Goal: Information Seeking & Learning: Learn about a topic

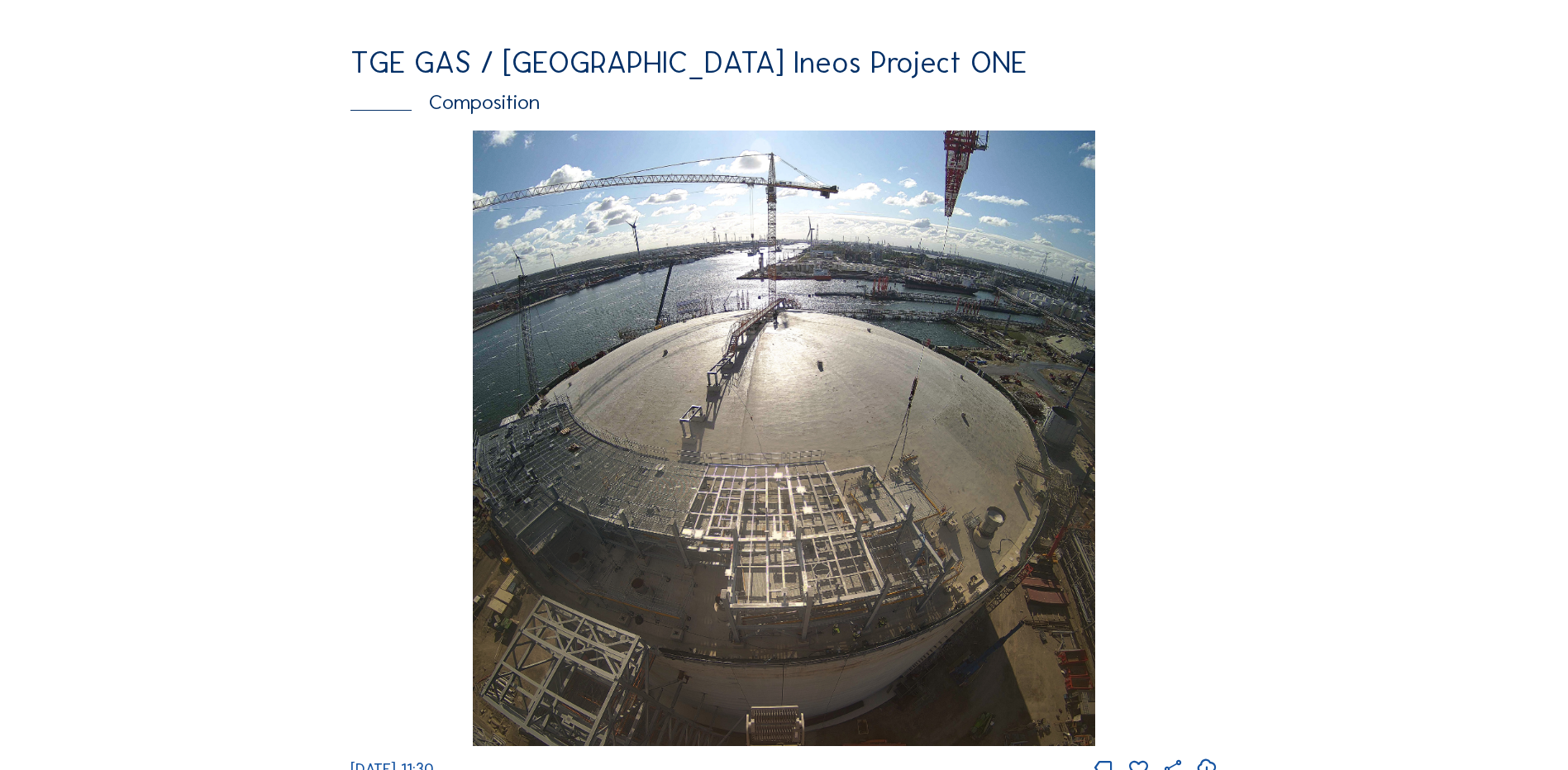
scroll to position [2230, 0]
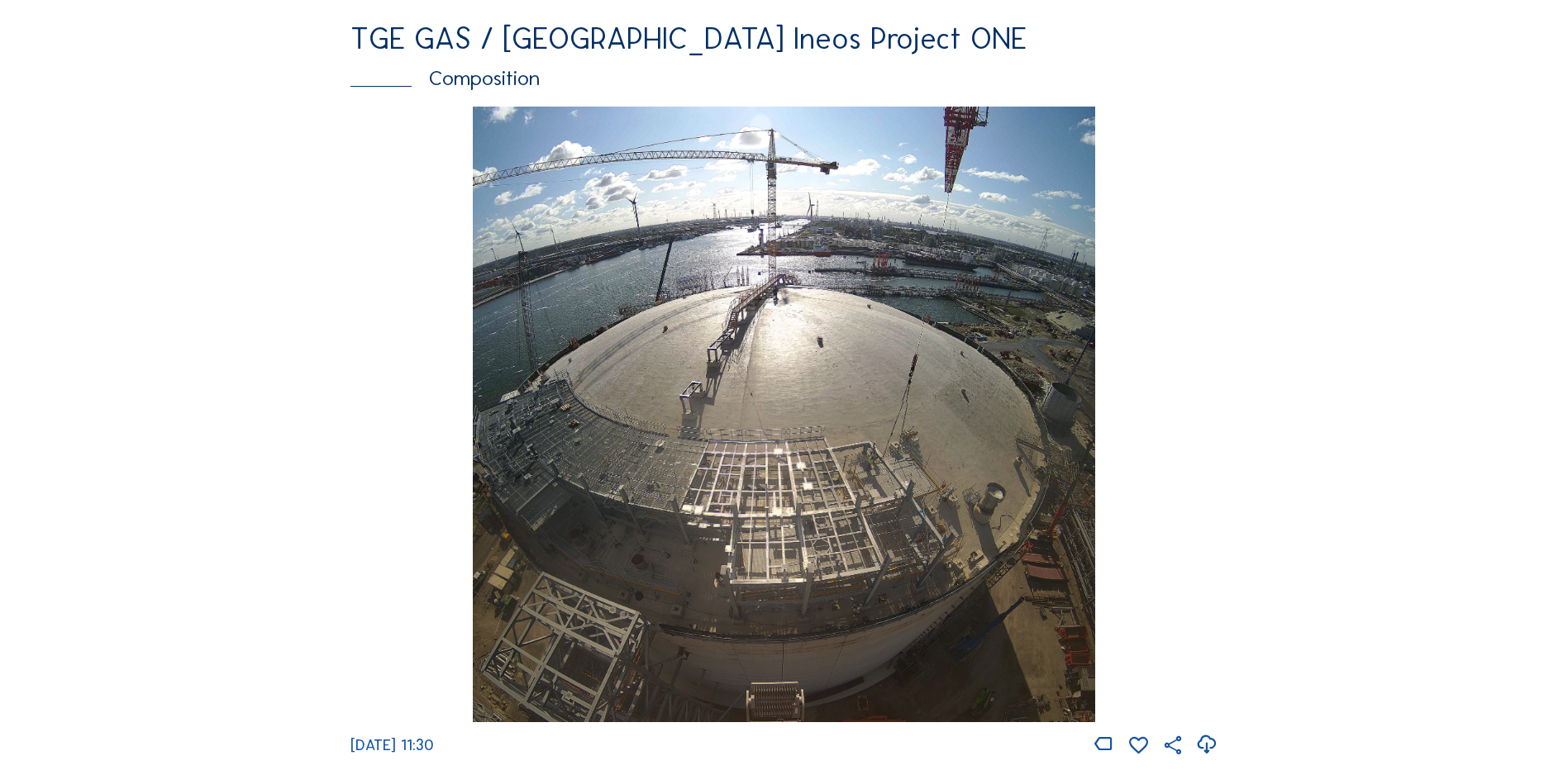
click at [730, 338] on img at bounding box center [783, 414] width 622 height 617
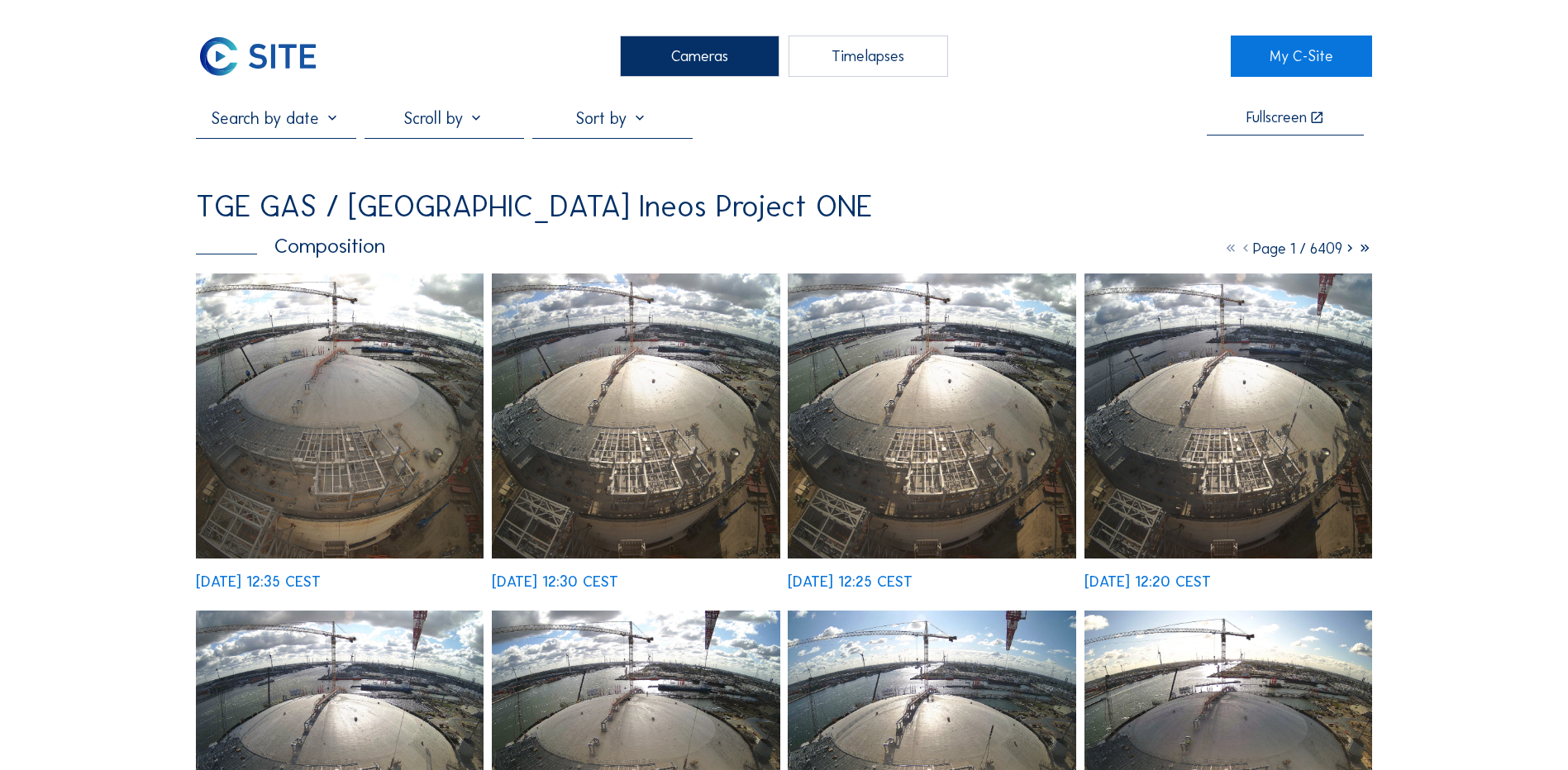
click at [731, 56] on div "Cameras" at bounding box center [699, 56] width 159 height 41
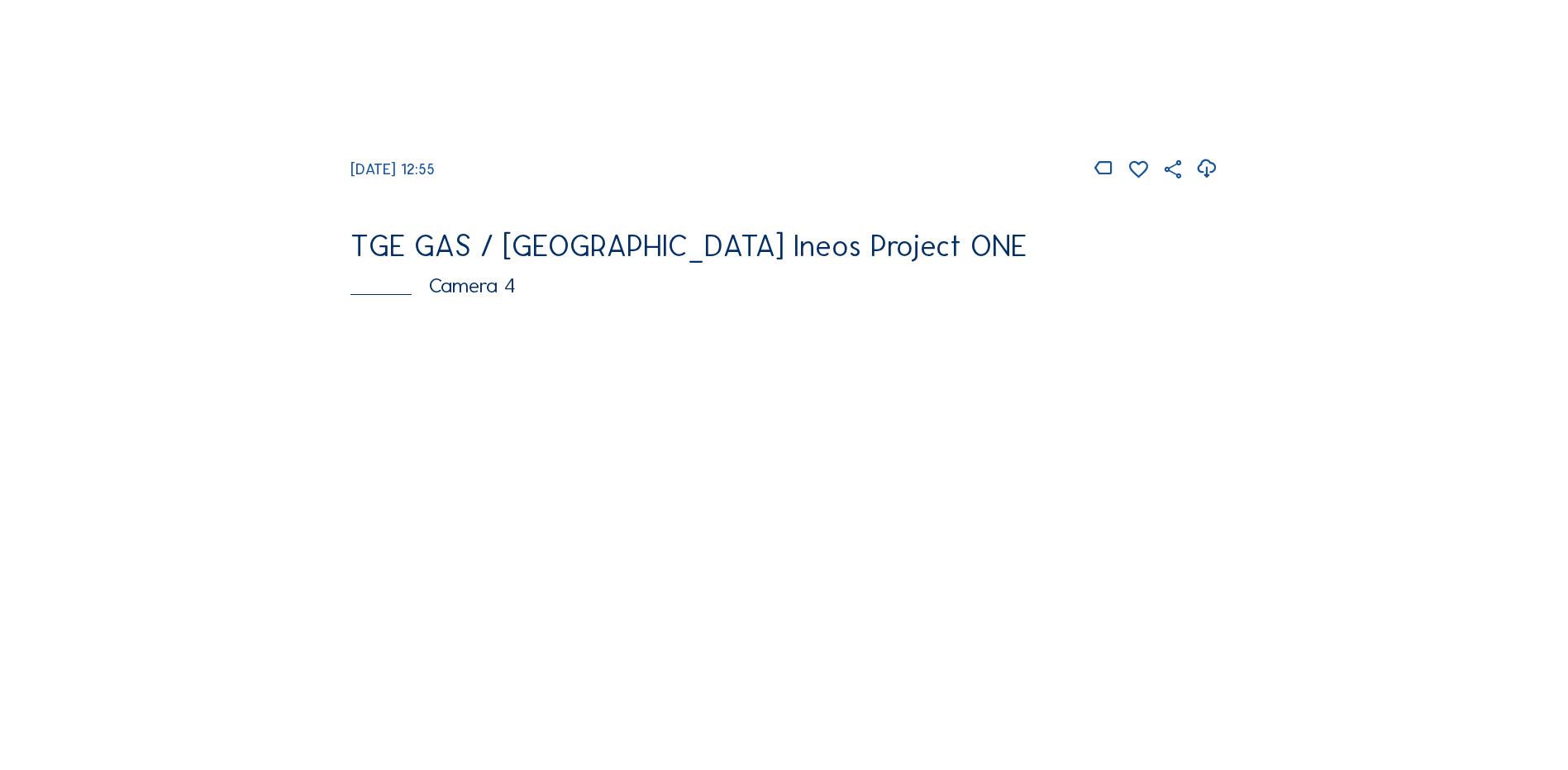
scroll to position [1487, 0]
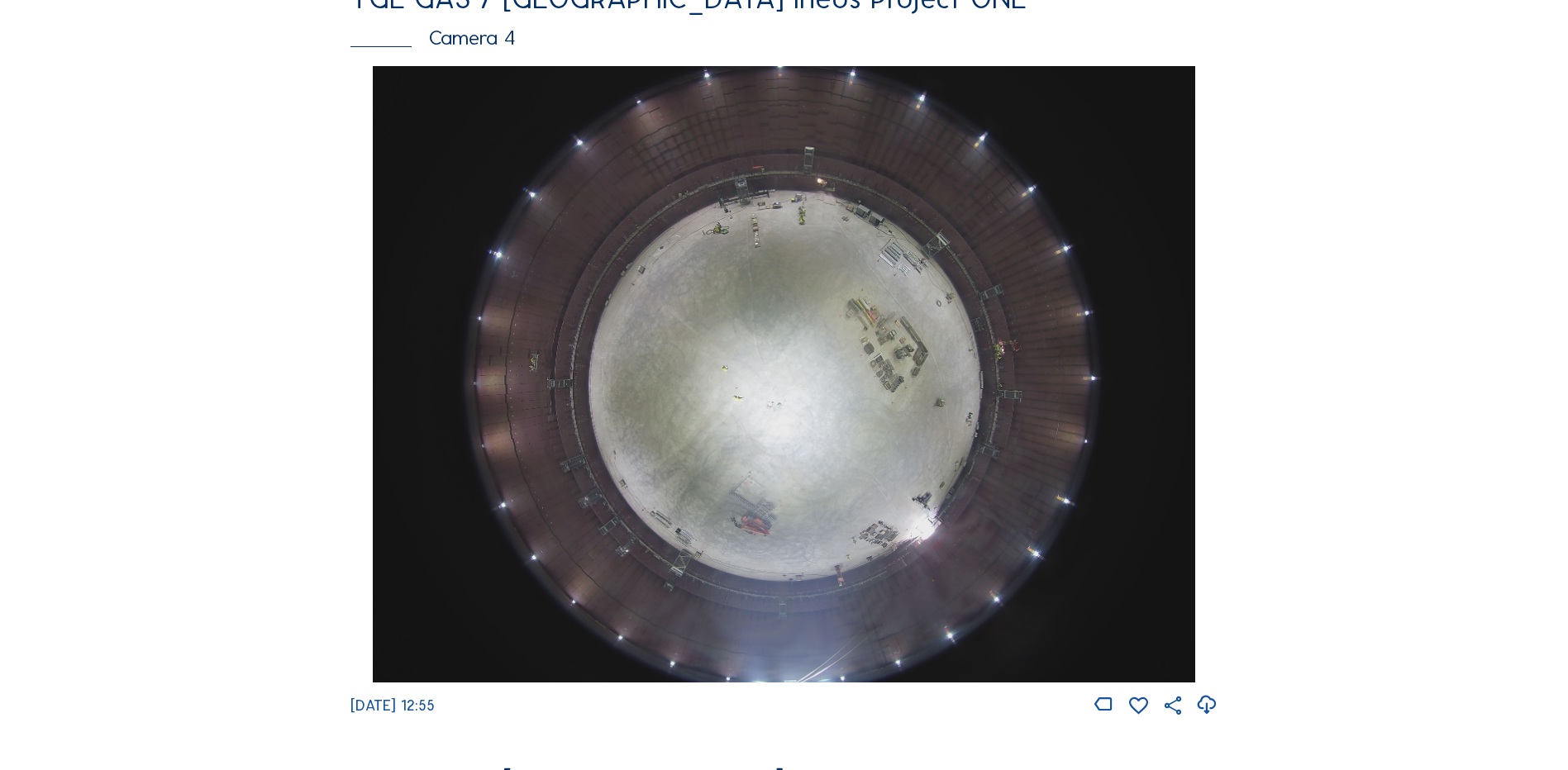
click at [793, 383] on img at bounding box center [783, 374] width 821 height 617
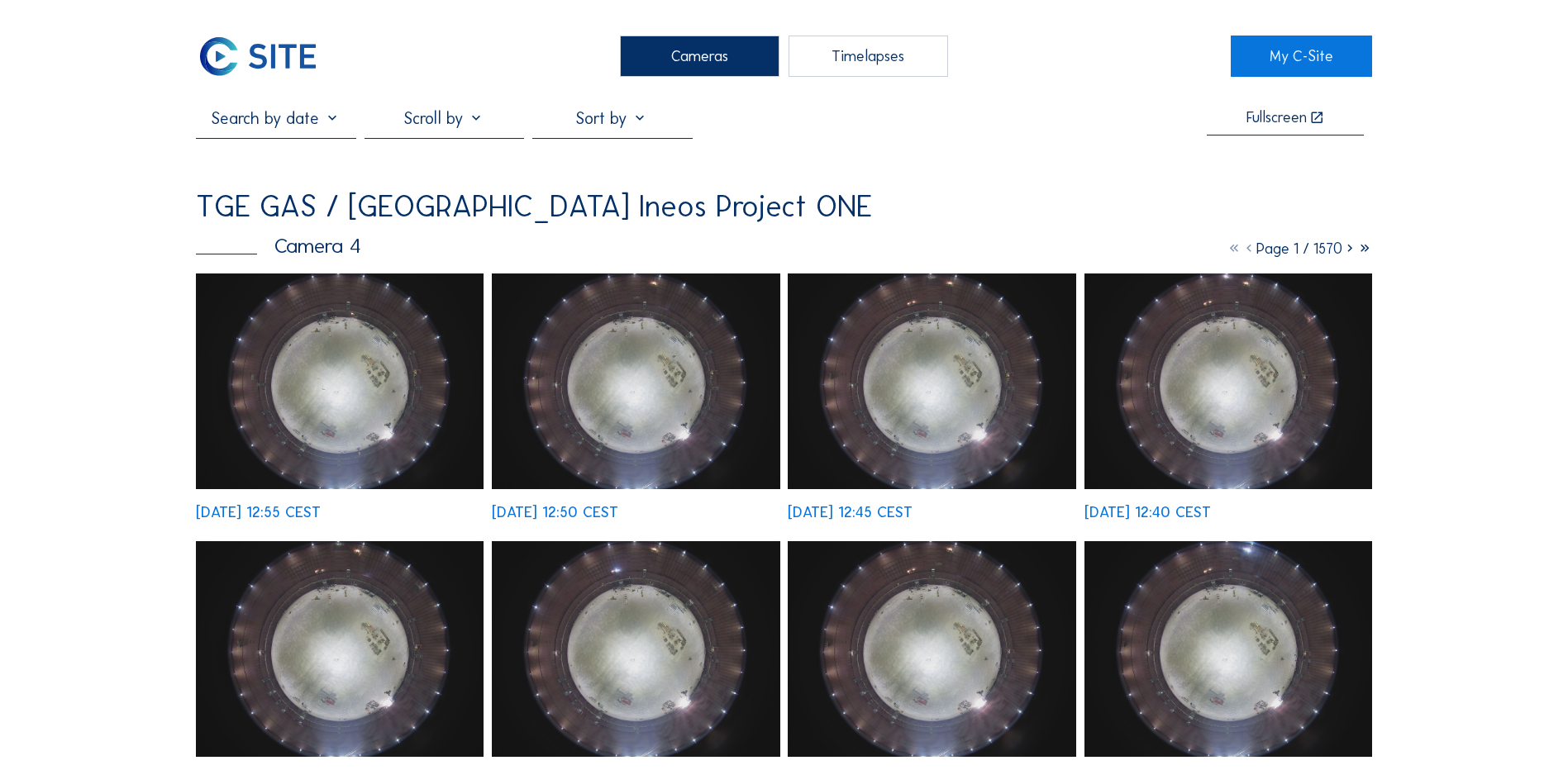
click at [345, 369] on img at bounding box center [339, 381] width 287 height 215
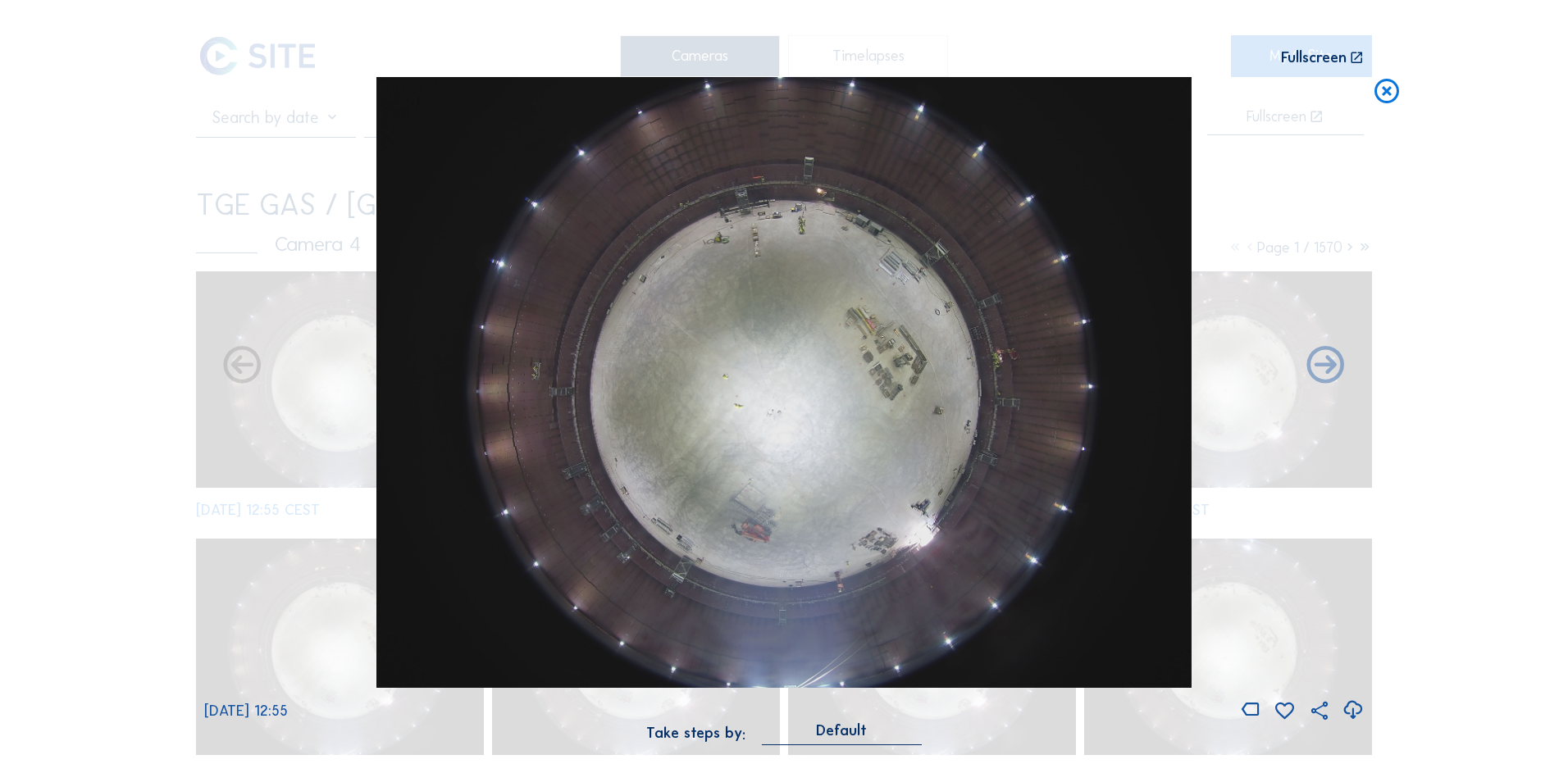
click at [1356, 710] on icon at bounding box center [1352, 710] width 22 height 27
click at [73, 325] on div "Scroll to travel through time | Press 'Alt' Button + Scroll to Zoom | Click and…" at bounding box center [784, 382] width 1568 height 764
click at [1393, 101] on icon at bounding box center [1386, 92] width 29 height 30
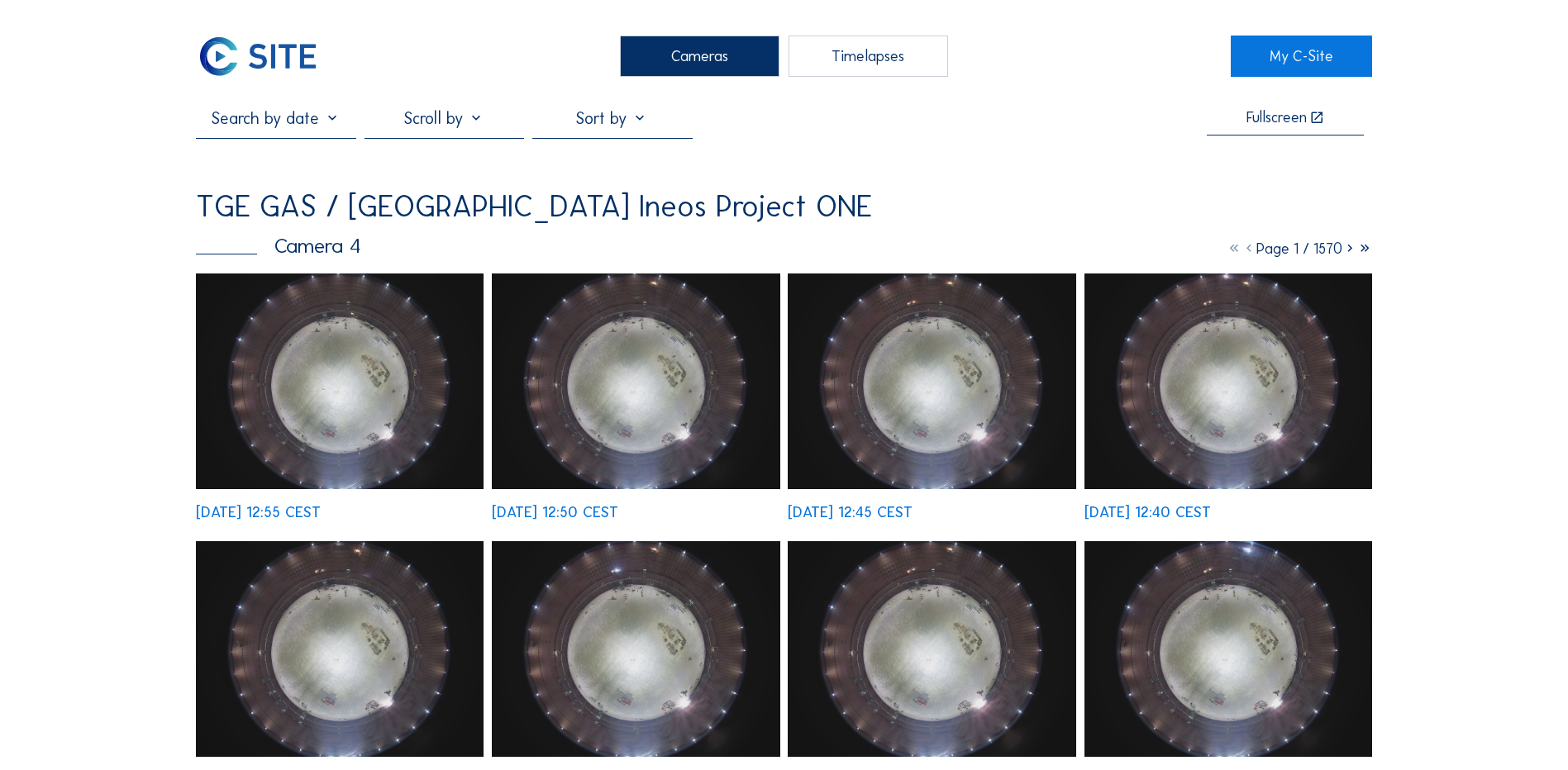
click at [694, 48] on div "Cameras" at bounding box center [699, 56] width 159 height 41
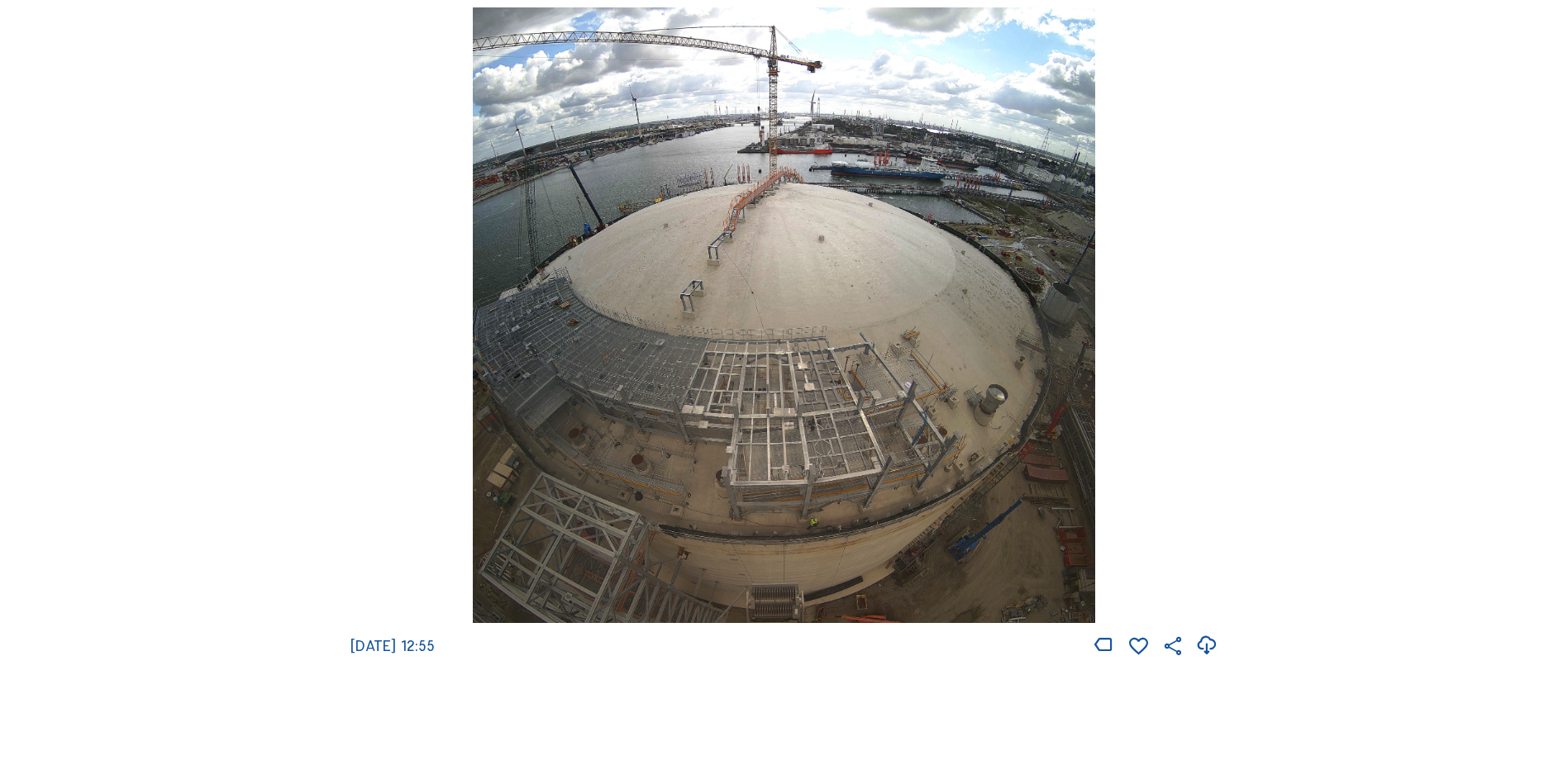
scroll to position [2313, 0]
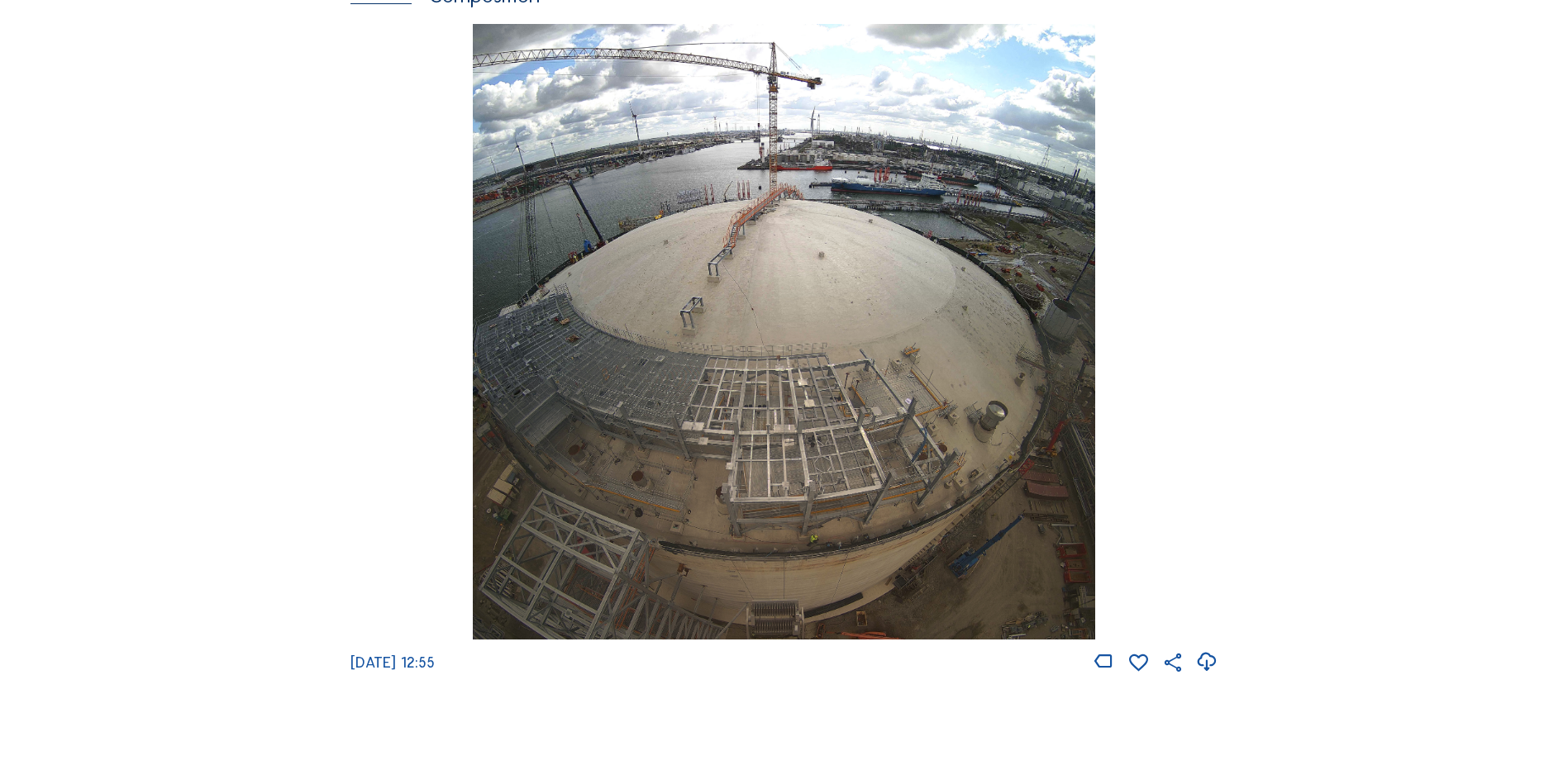
click at [736, 318] on img at bounding box center [783, 331] width 622 height 617
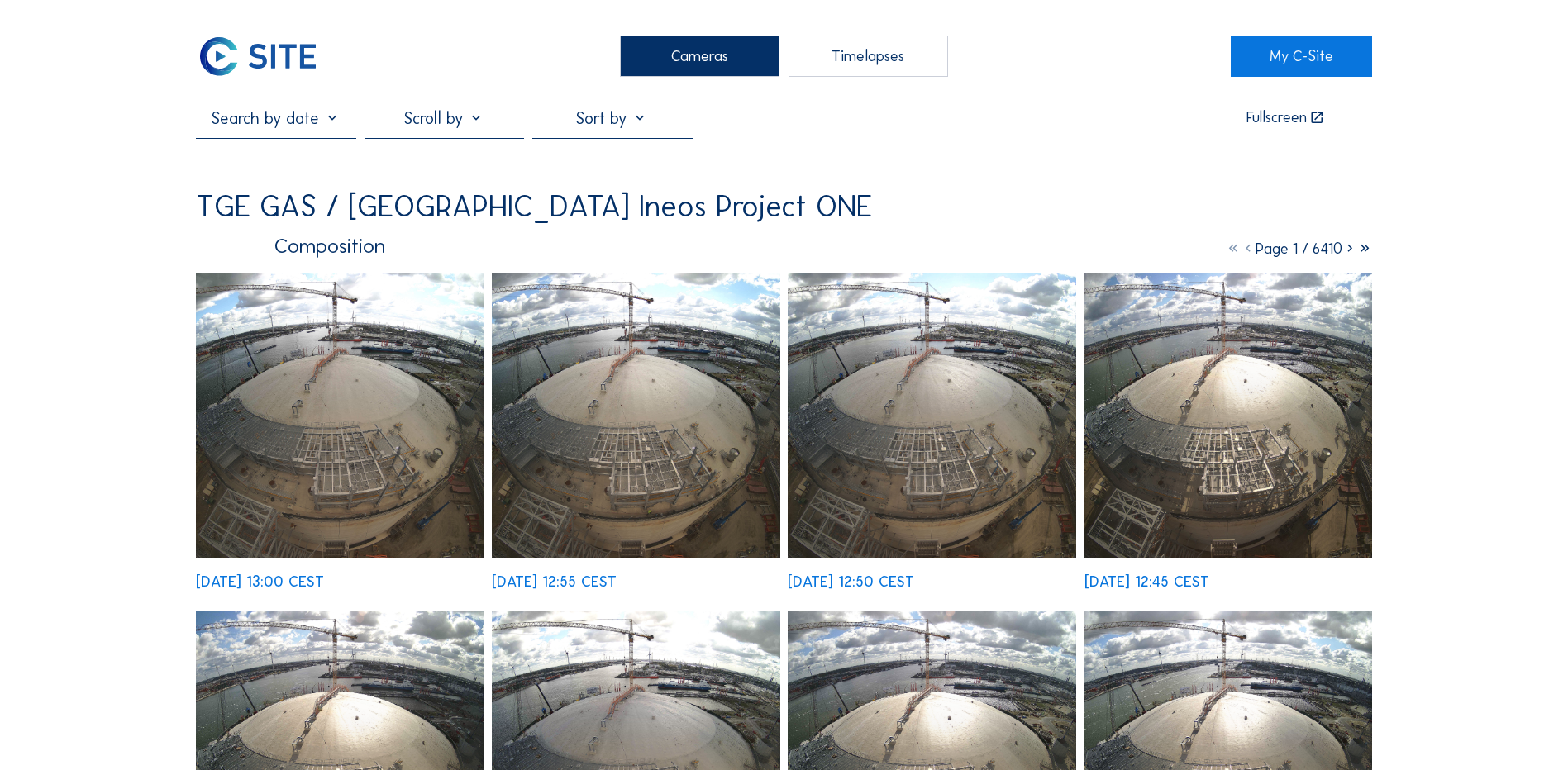
click at [341, 391] on img at bounding box center [339, 416] width 287 height 285
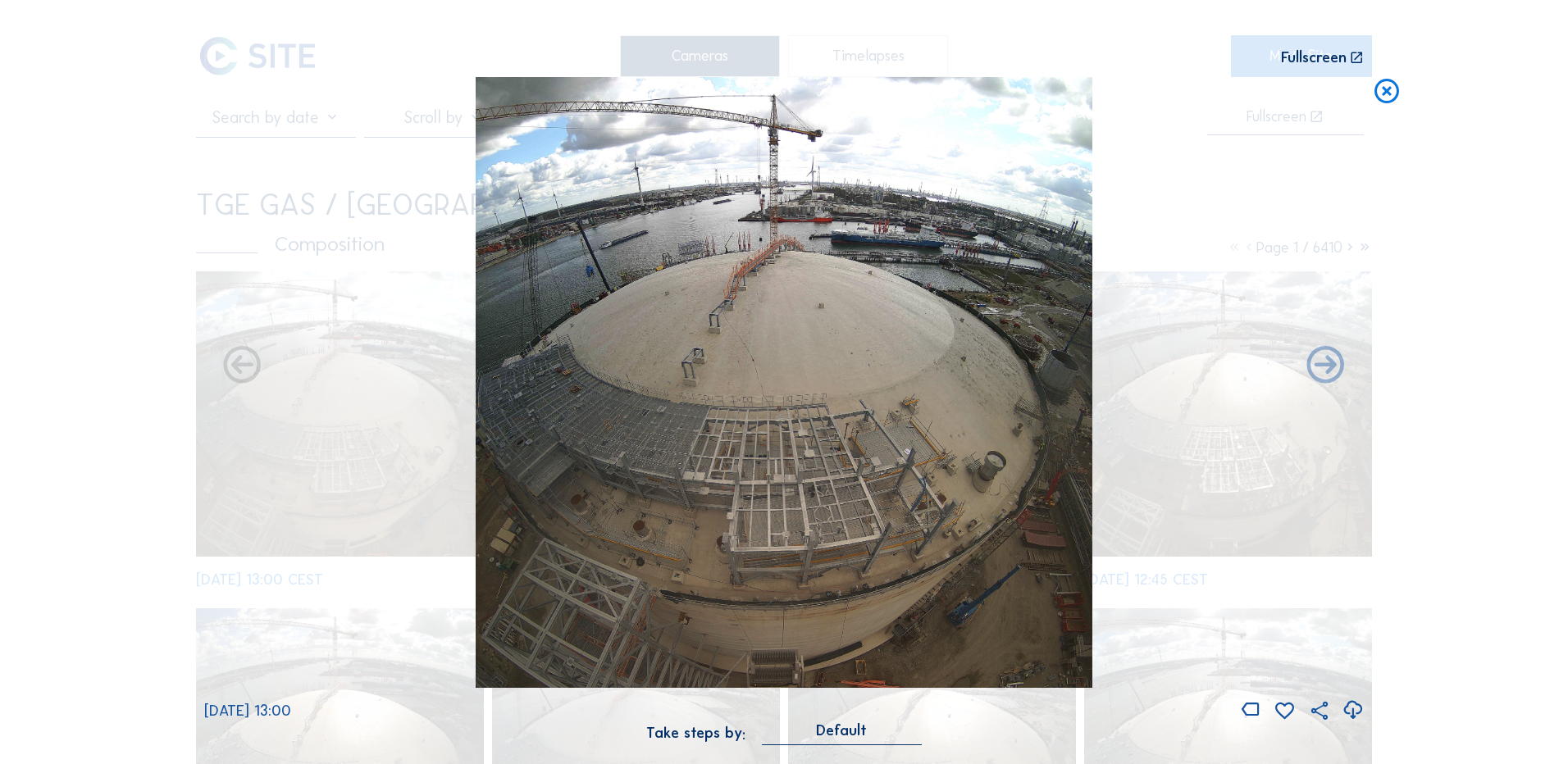
click at [1356, 708] on icon at bounding box center [1352, 710] width 22 height 27
drag, startPoint x: 142, startPoint y: 404, endPoint x: 397, endPoint y: 337, distance: 263.7
click at [142, 404] on div "Scroll to travel through time | Press 'Alt' Button + Scroll to Zoom | Click and…" at bounding box center [784, 382] width 1568 height 764
click at [1383, 93] on icon at bounding box center [1386, 92] width 29 height 30
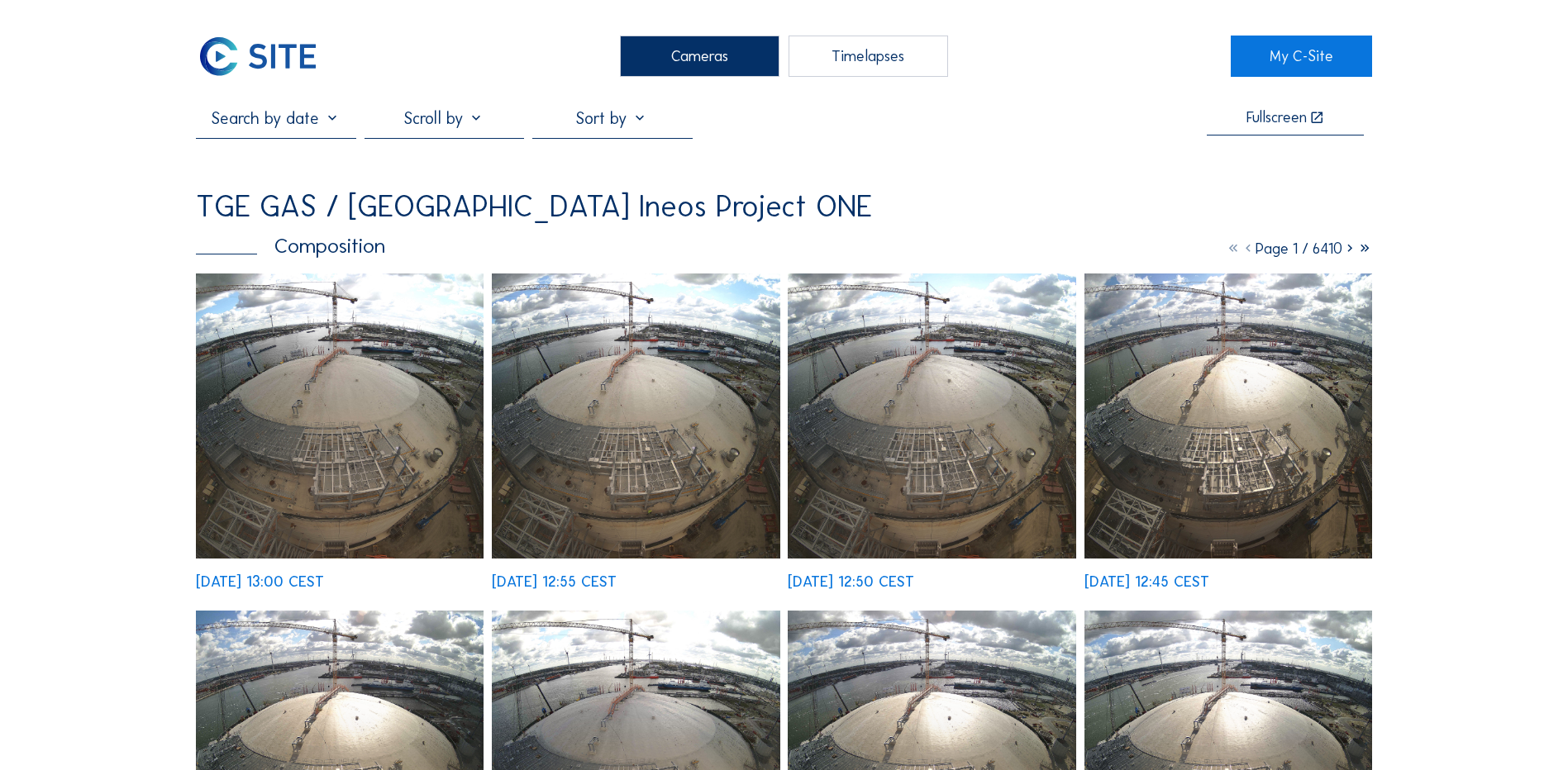
click at [731, 49] on div "Cameras" at bounding box center [699, 56] width 159 height 41
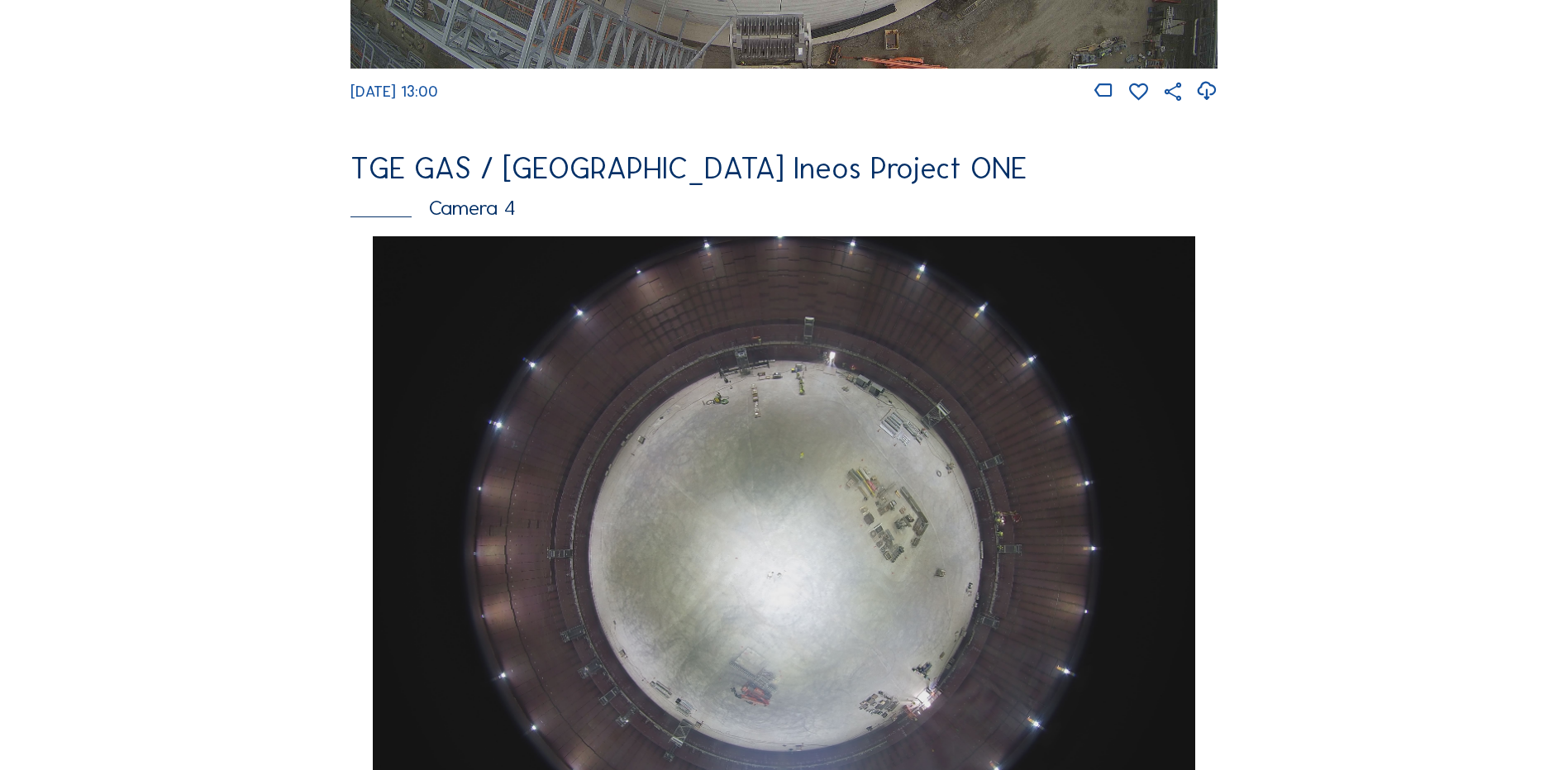
scroll to position [1487, 0]
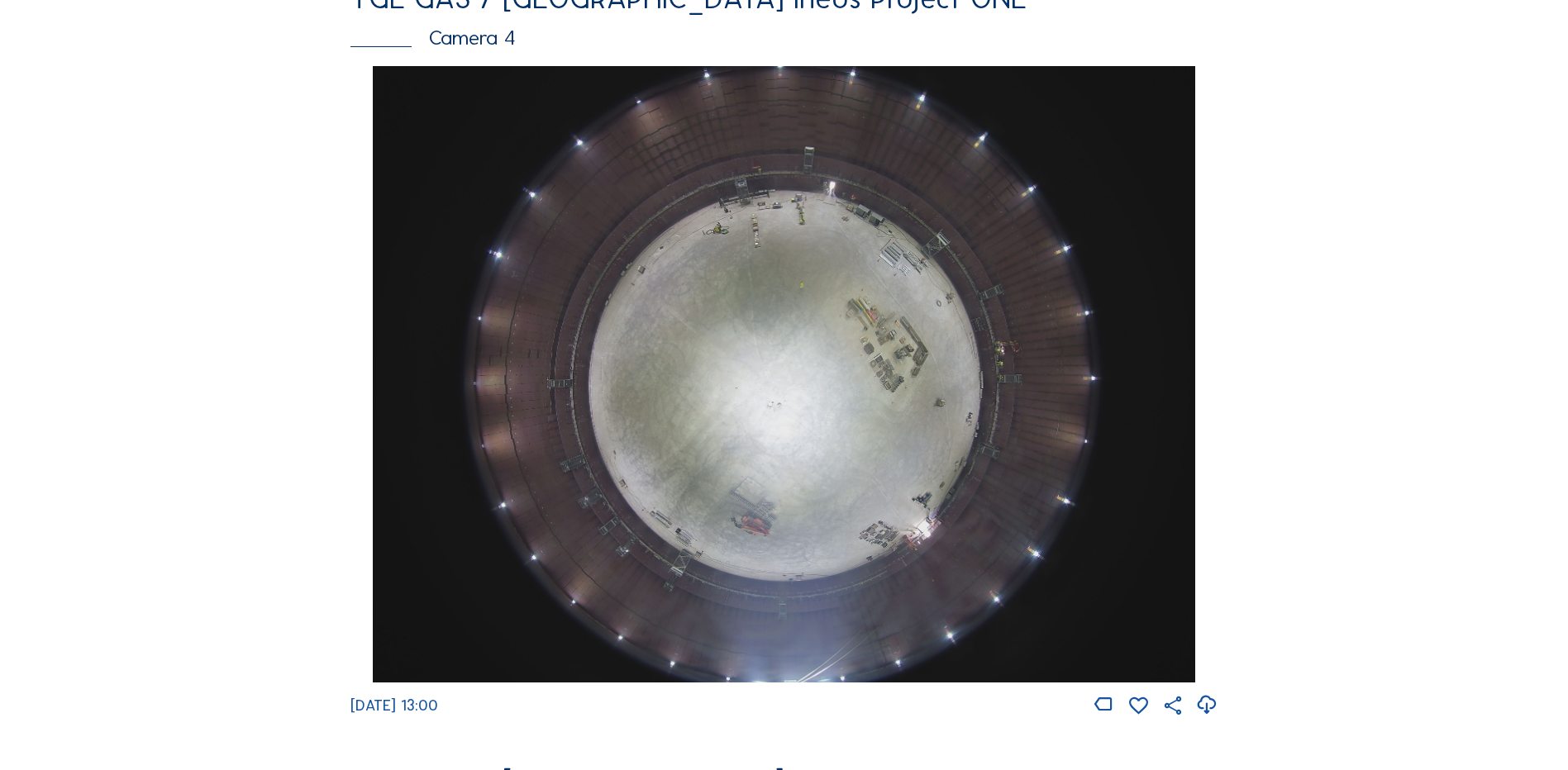
click at [786, 360] on img at bounding box center [783, 374] width 821 height 617
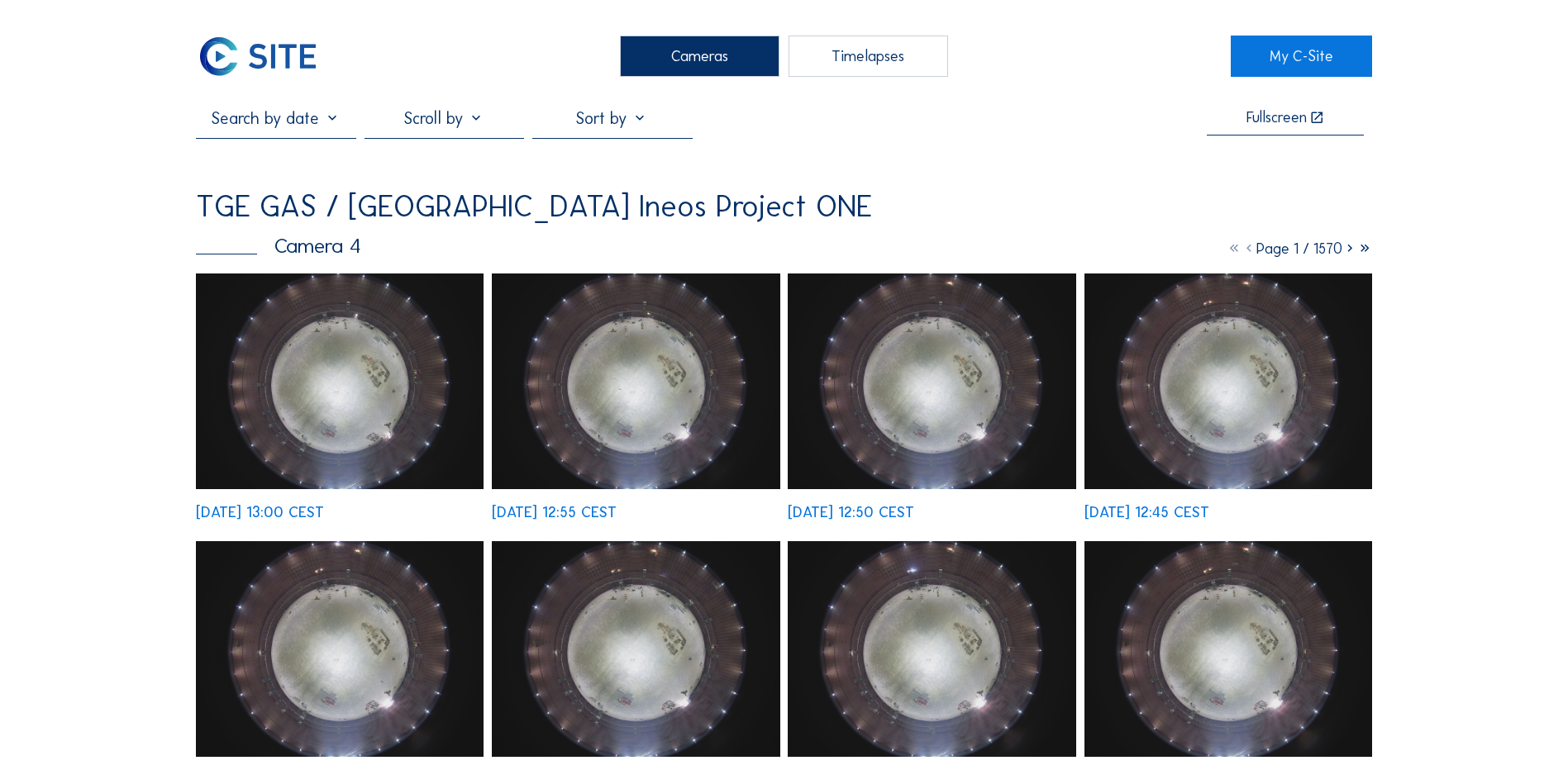
click at [305, 392] on img at bounding box center [339, 381] width 287 height 215
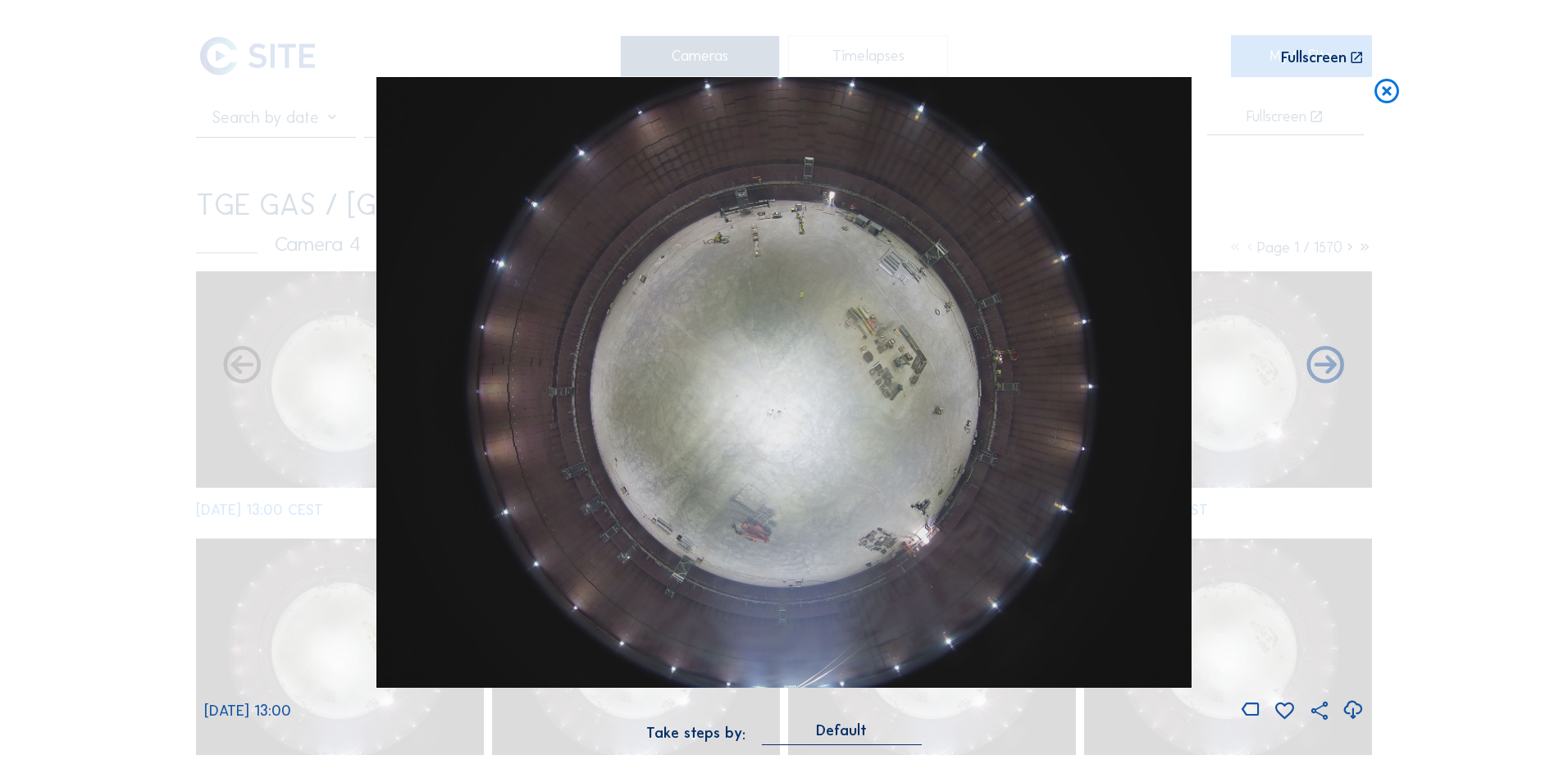
click at [1352, 706] on icon at bounding box center [1352, 710] width 22 height 27
click at [177, 319] on div "Scroll to travel through time | Press 'Alt' Button + Scroll to Zoom | Click and…" at bounding box center [784, 382] width 1568 height 764
click at [1394, 98] on icon at bounding box center [1386, 92] width 29 height 30
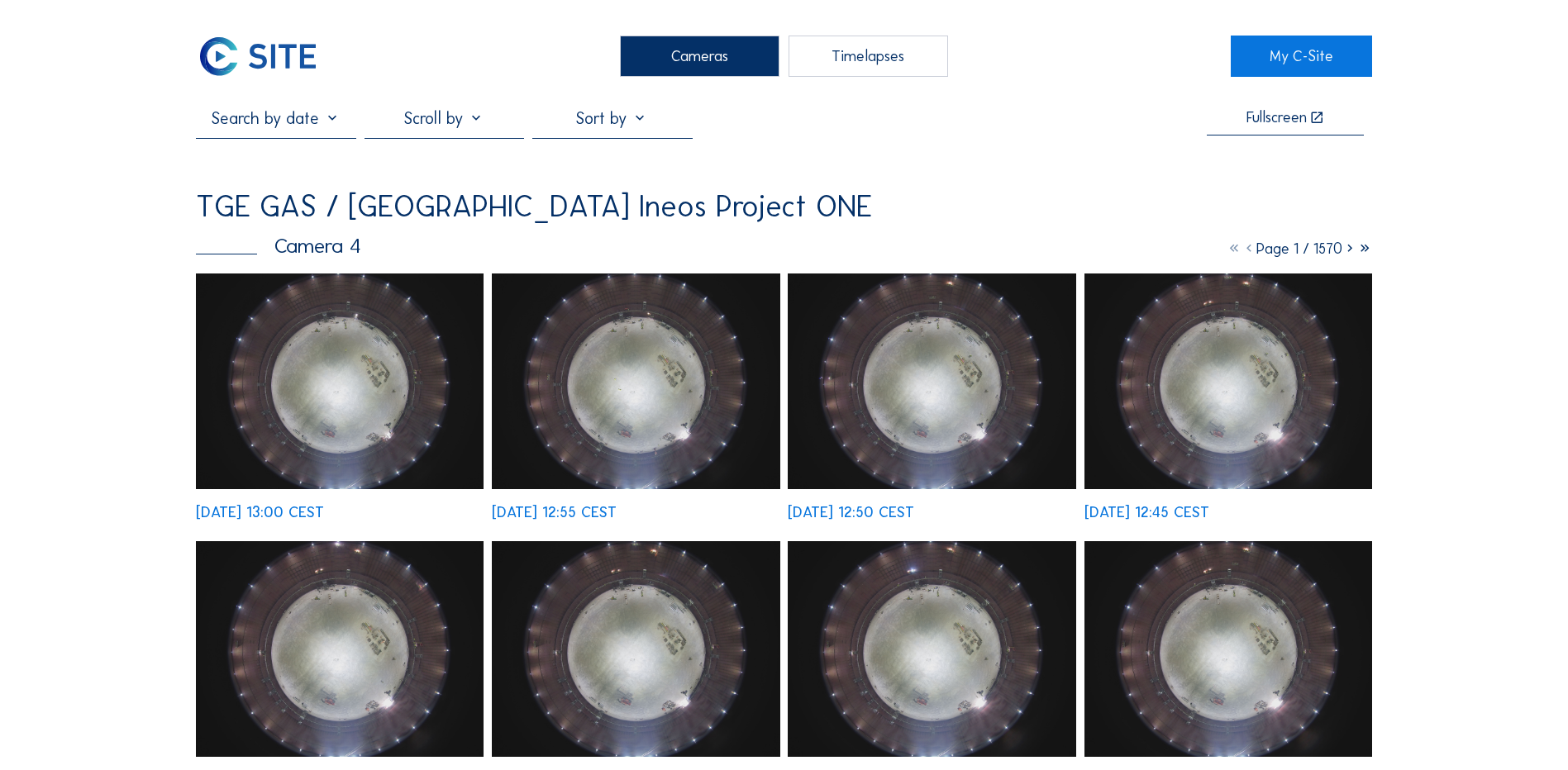
click at [719, 44] on div "Cameras" at bounding box center [699, 56] width 159 height 41
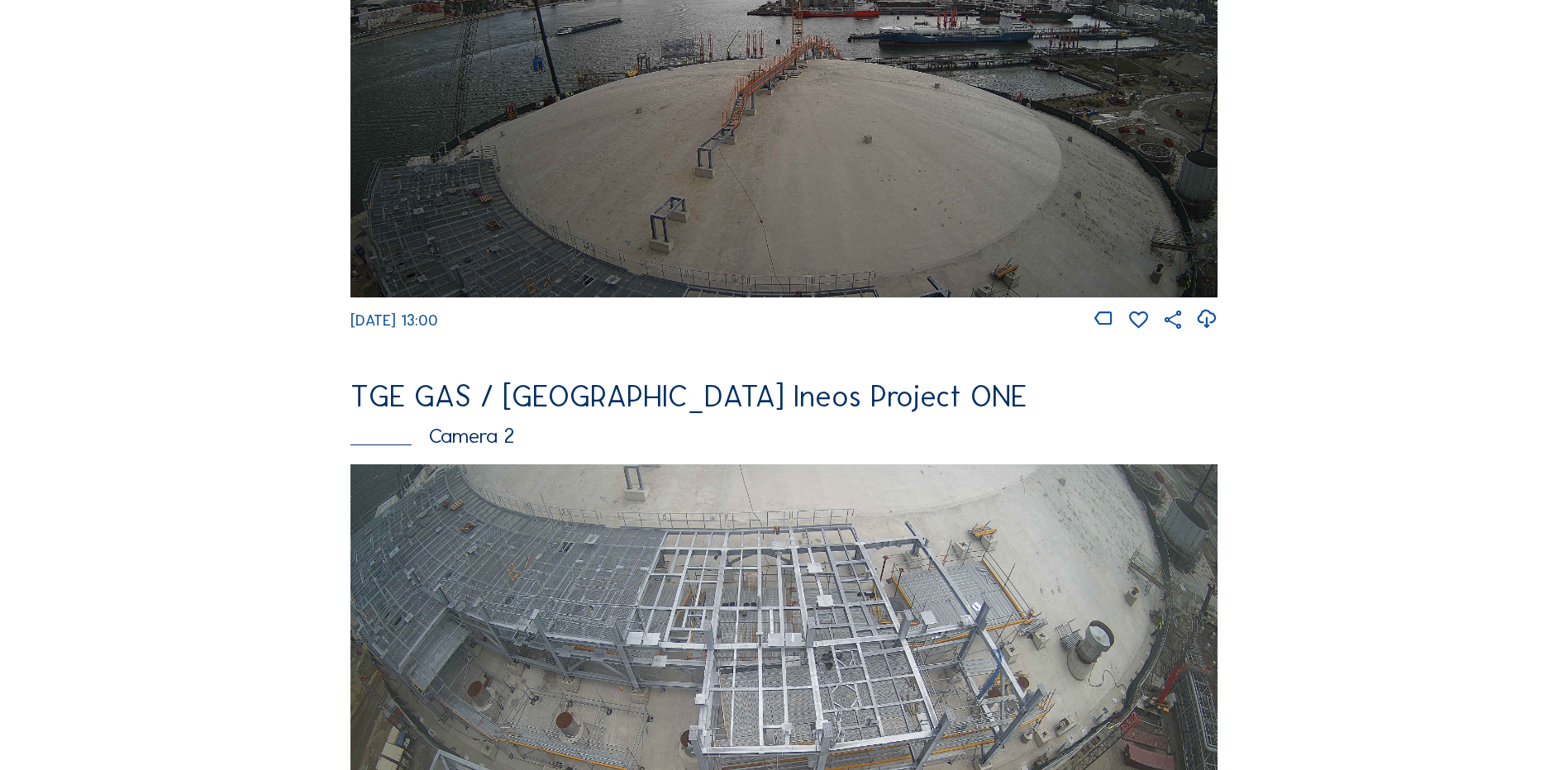
scroll to position [496, 0]
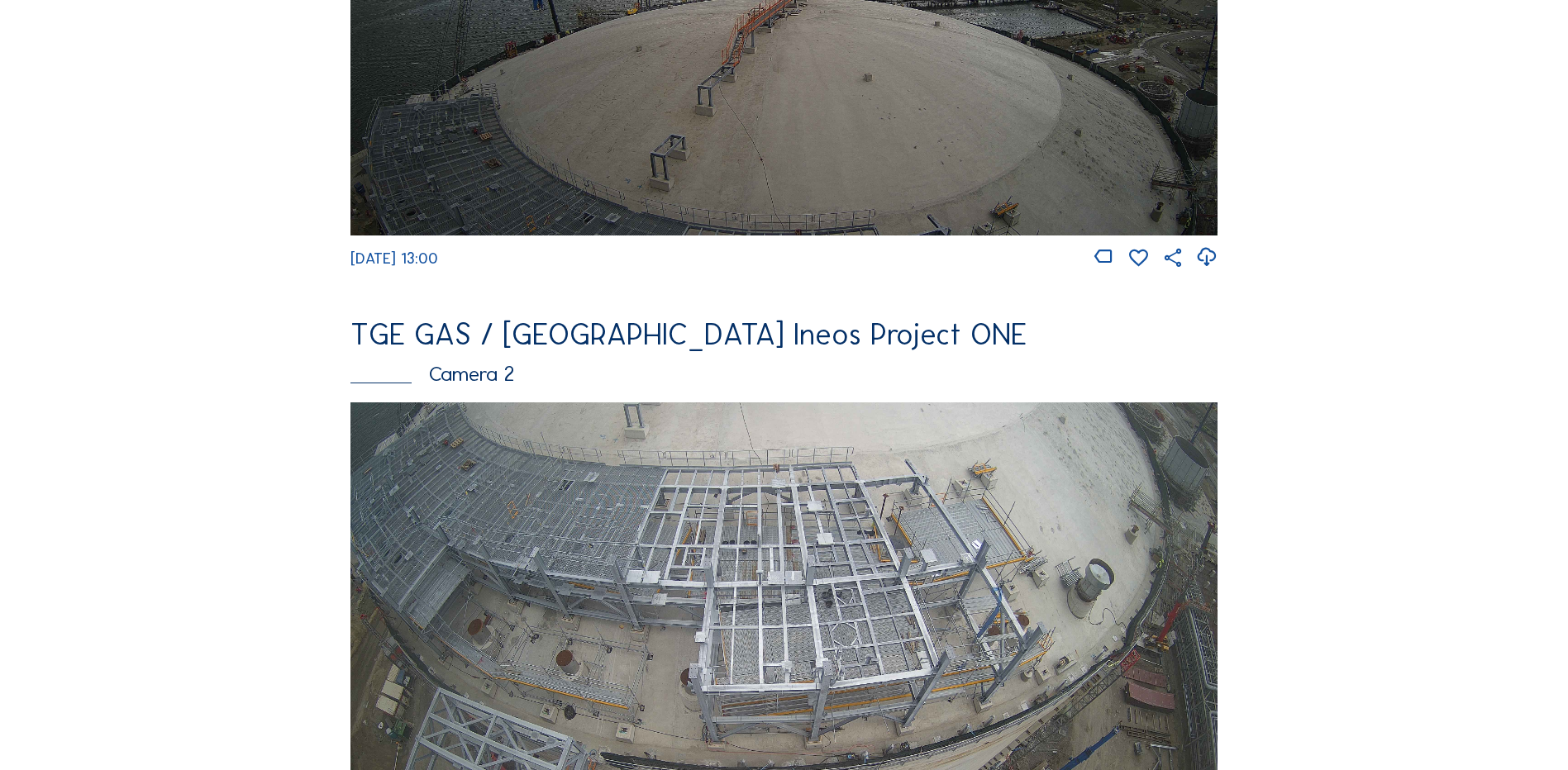
click at [708, 499] on img at bounding box center [783, 646] width 867 height 488
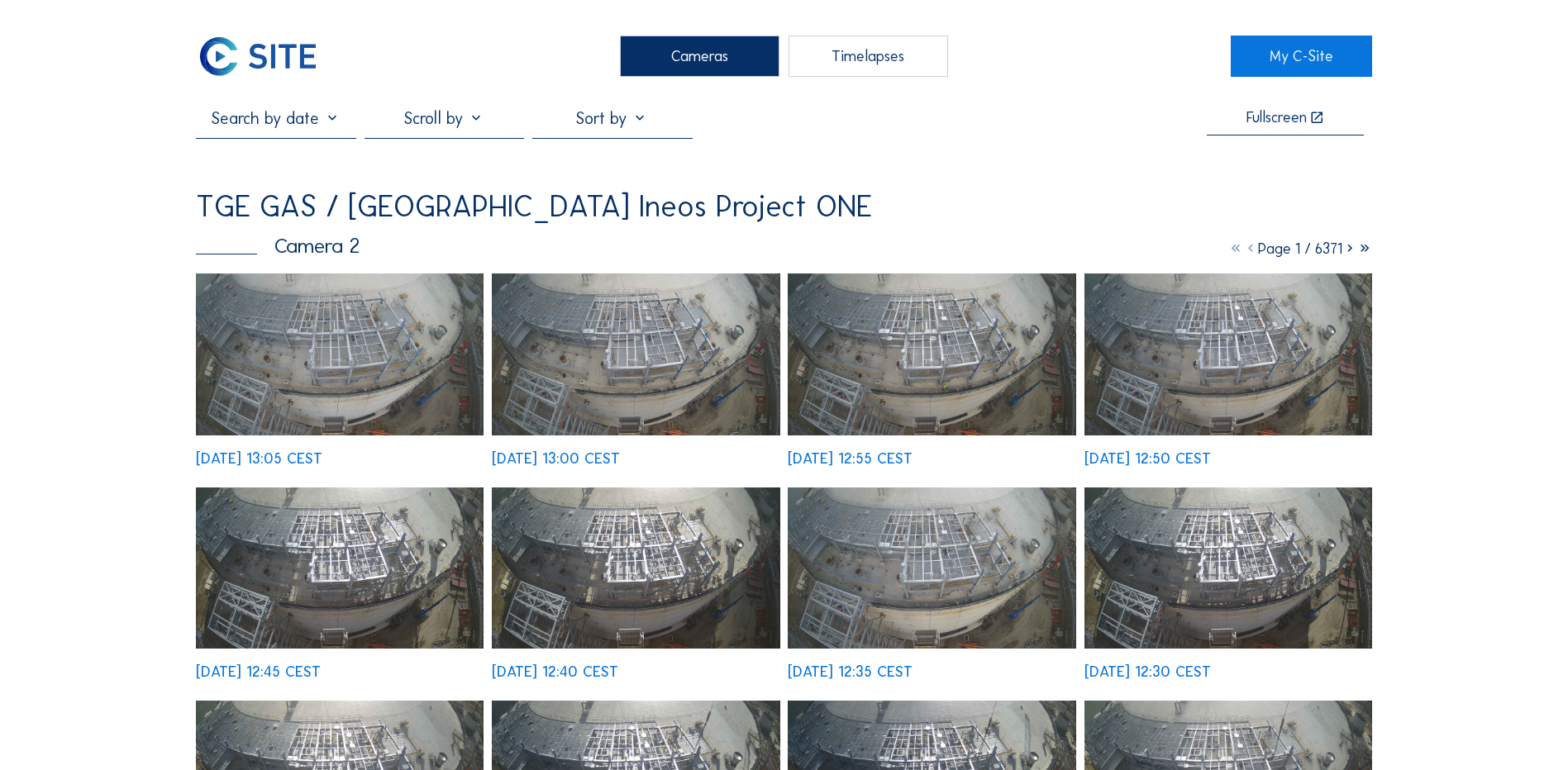
click at [387, 372] on img at bounding box center [339, 354] width 287 height 162
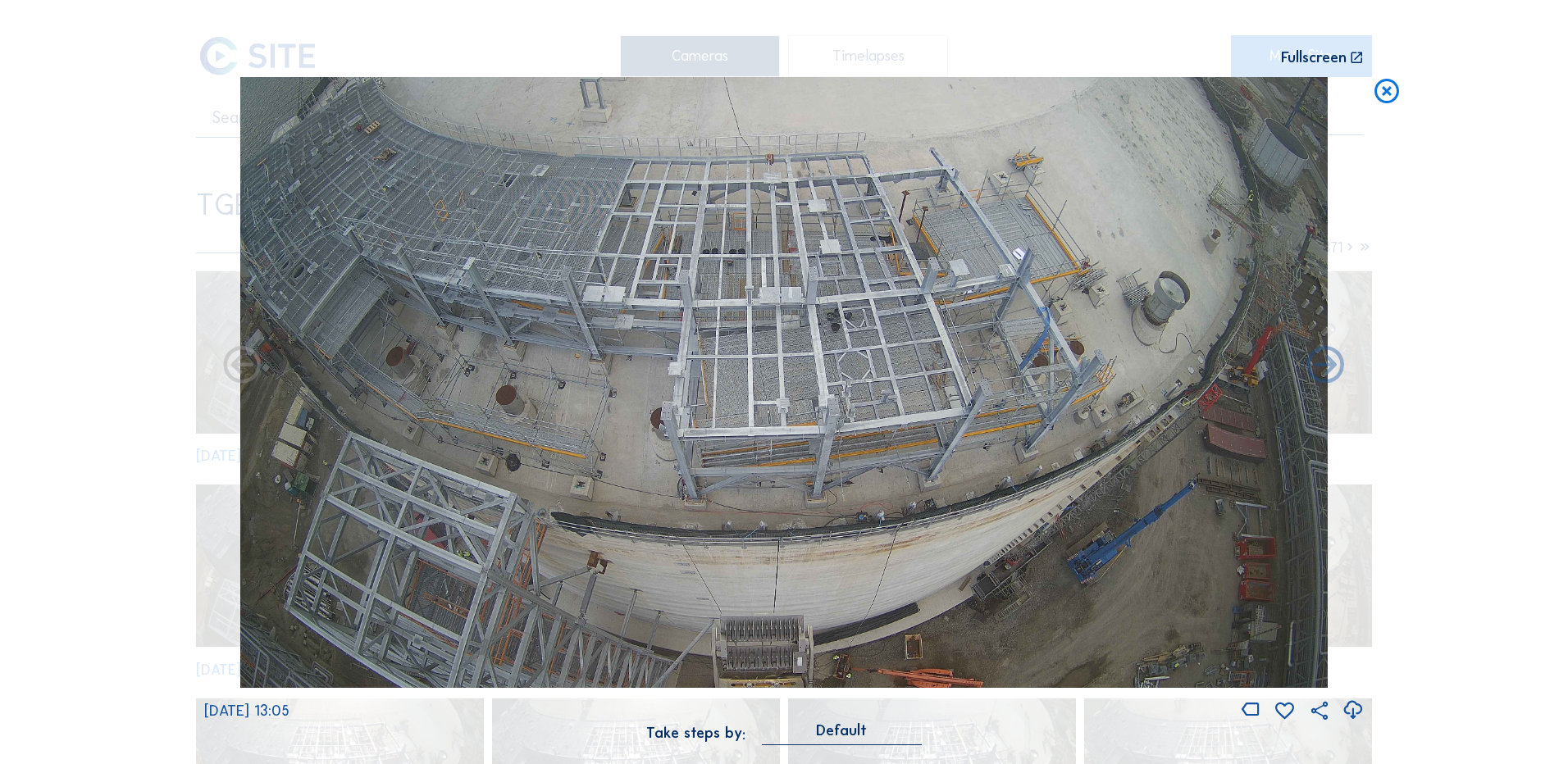
click at [1353, 711] on icon at bounding box center [1352, 710] width 22 height 27
click at [110, 262] on div "Scroll to travel through time | Press 'Alt' Button + Scroll to Zoom | Click and…" at bounding box center [784, 382] width 1568 height 764
click at [1392, 90] on icon at bounding box center [1386, 92] width 29 height 30
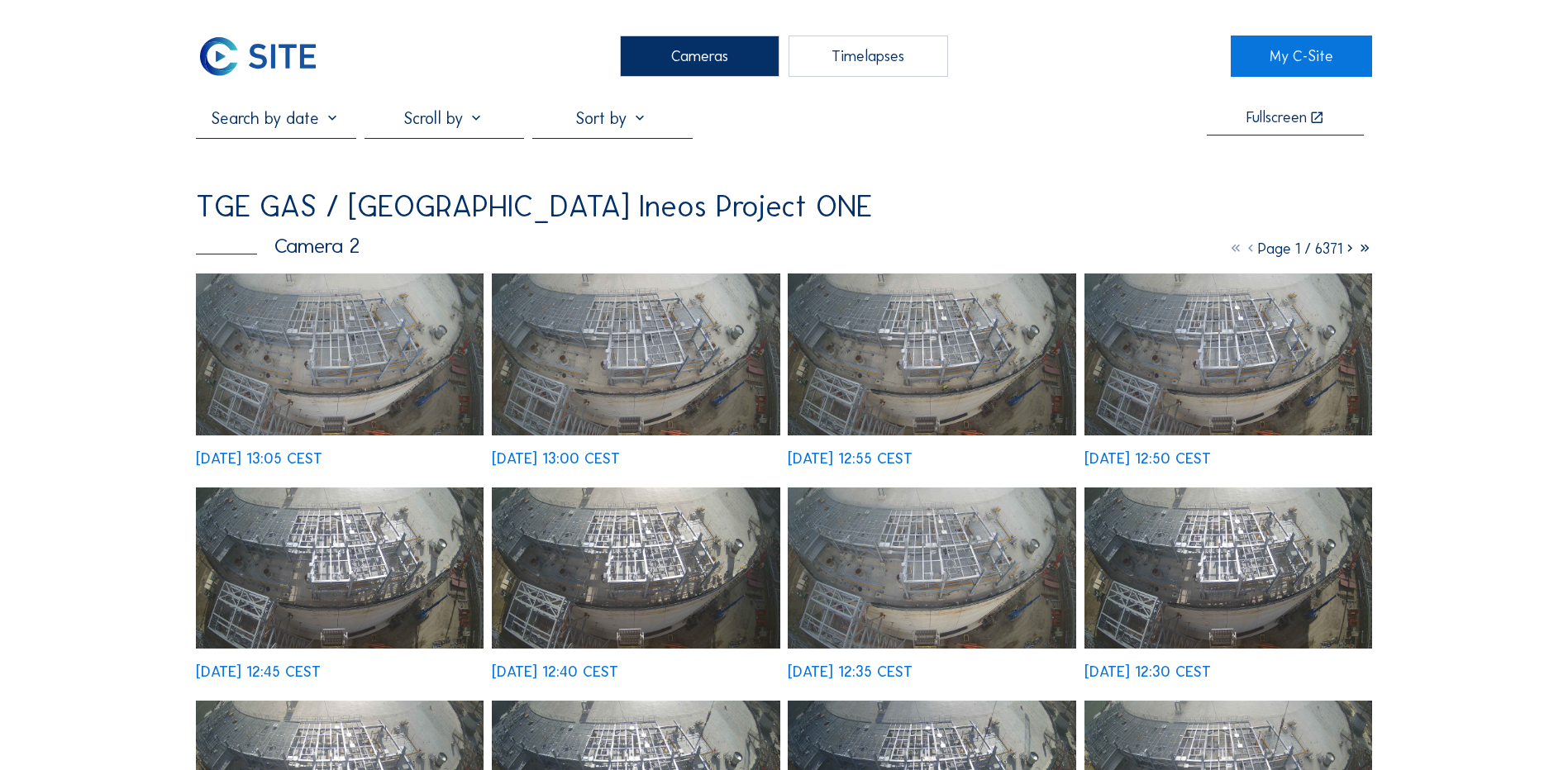
click at [731, 53] on div "Cameras" at bounding box center [699, 56] width 159 height 41
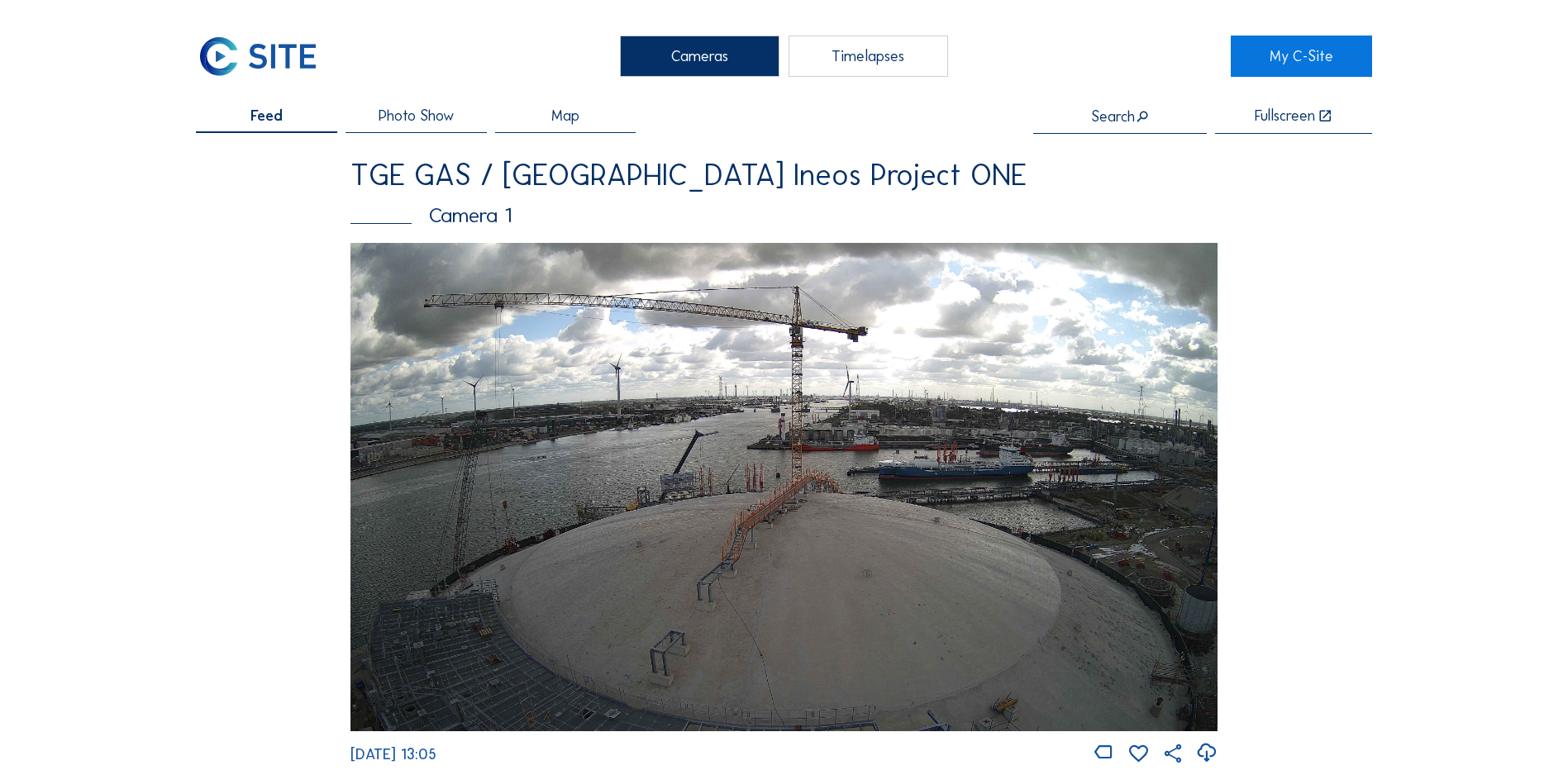
click at [727, 57] on div "Cameras" at bounding box center [699, 56] width 159 height 41
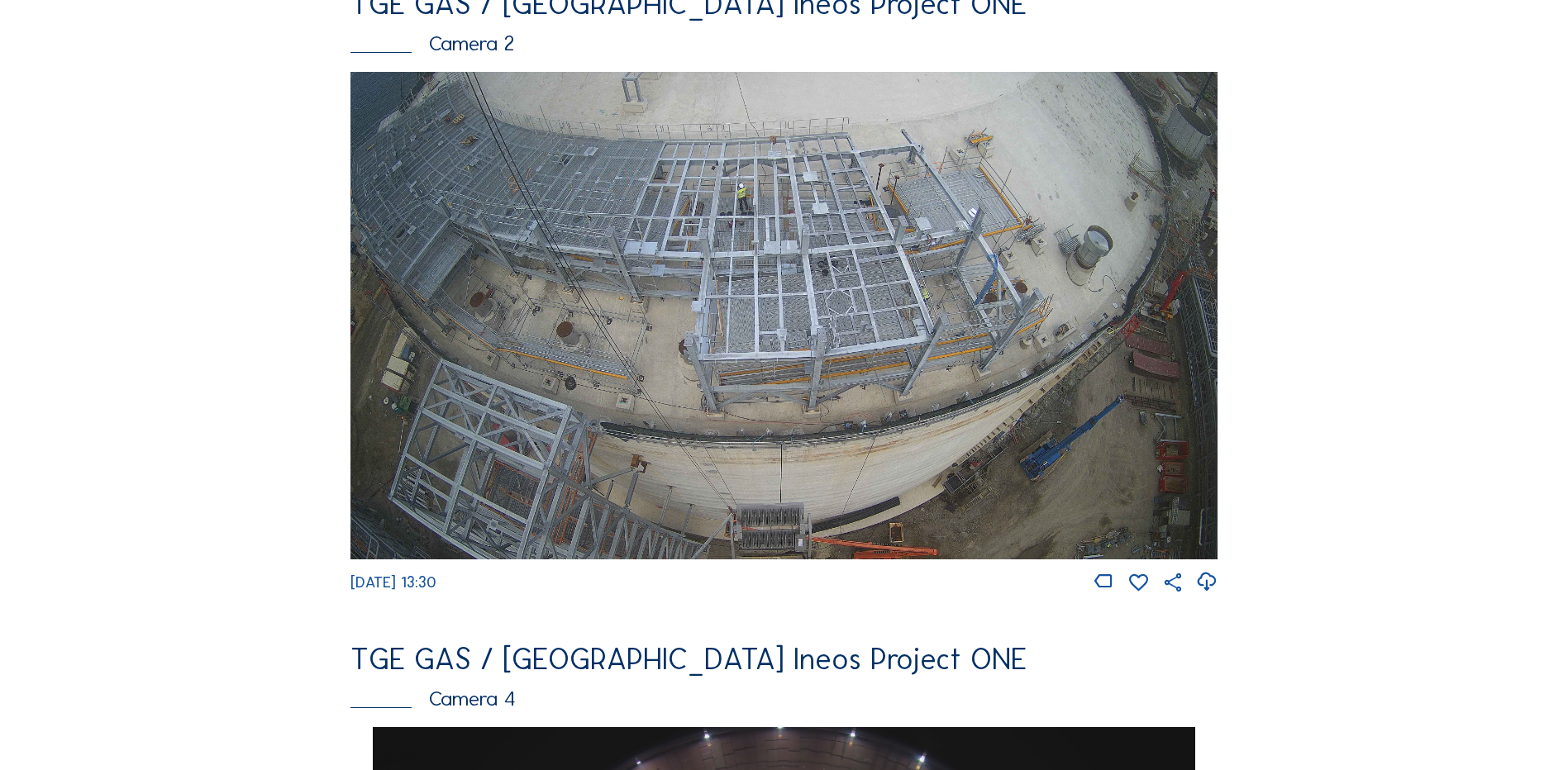
scroll to position [743, 0]
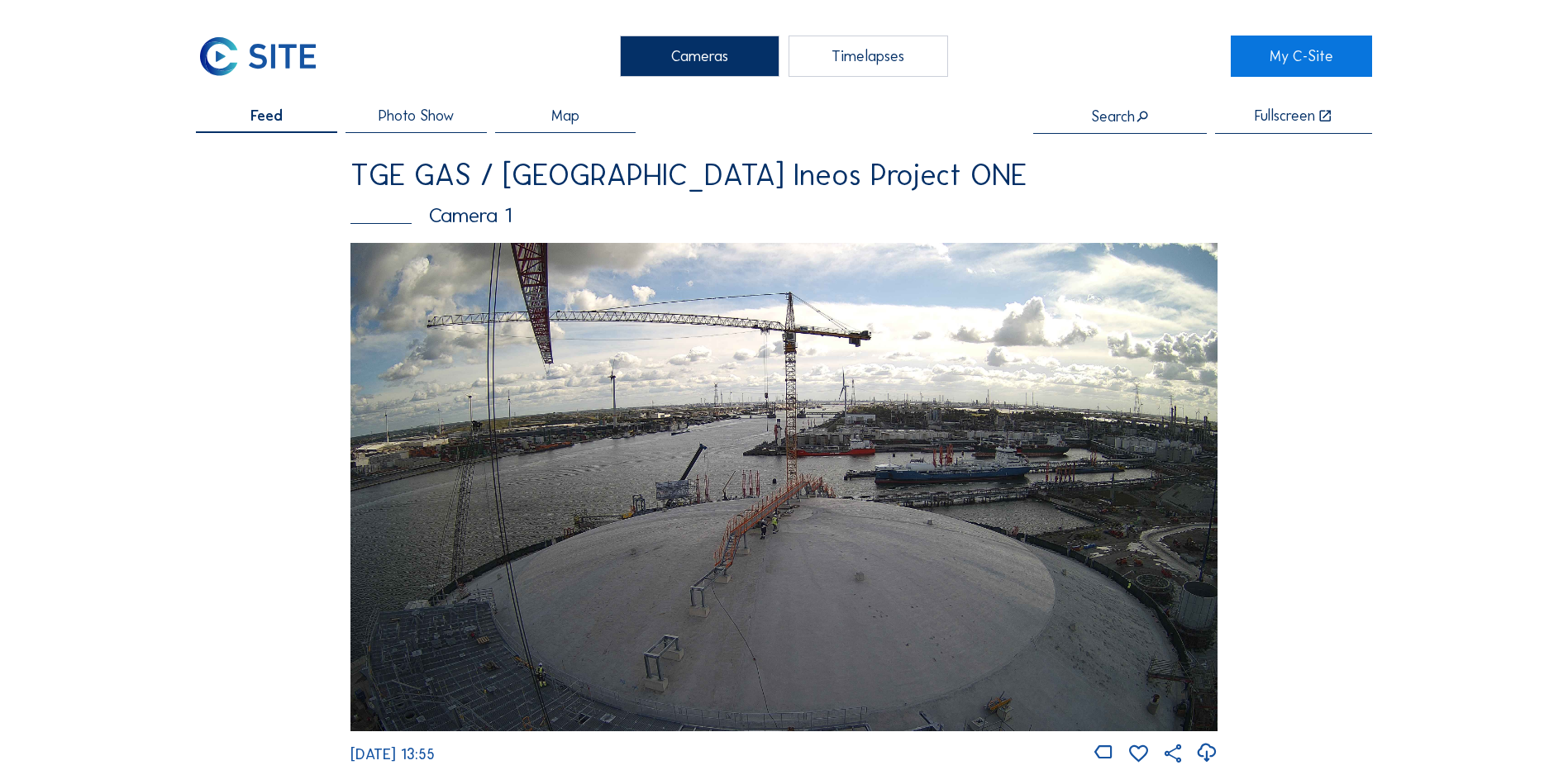
click at [845, 488] on img at bounding box center [783, 487] width 867 height 488
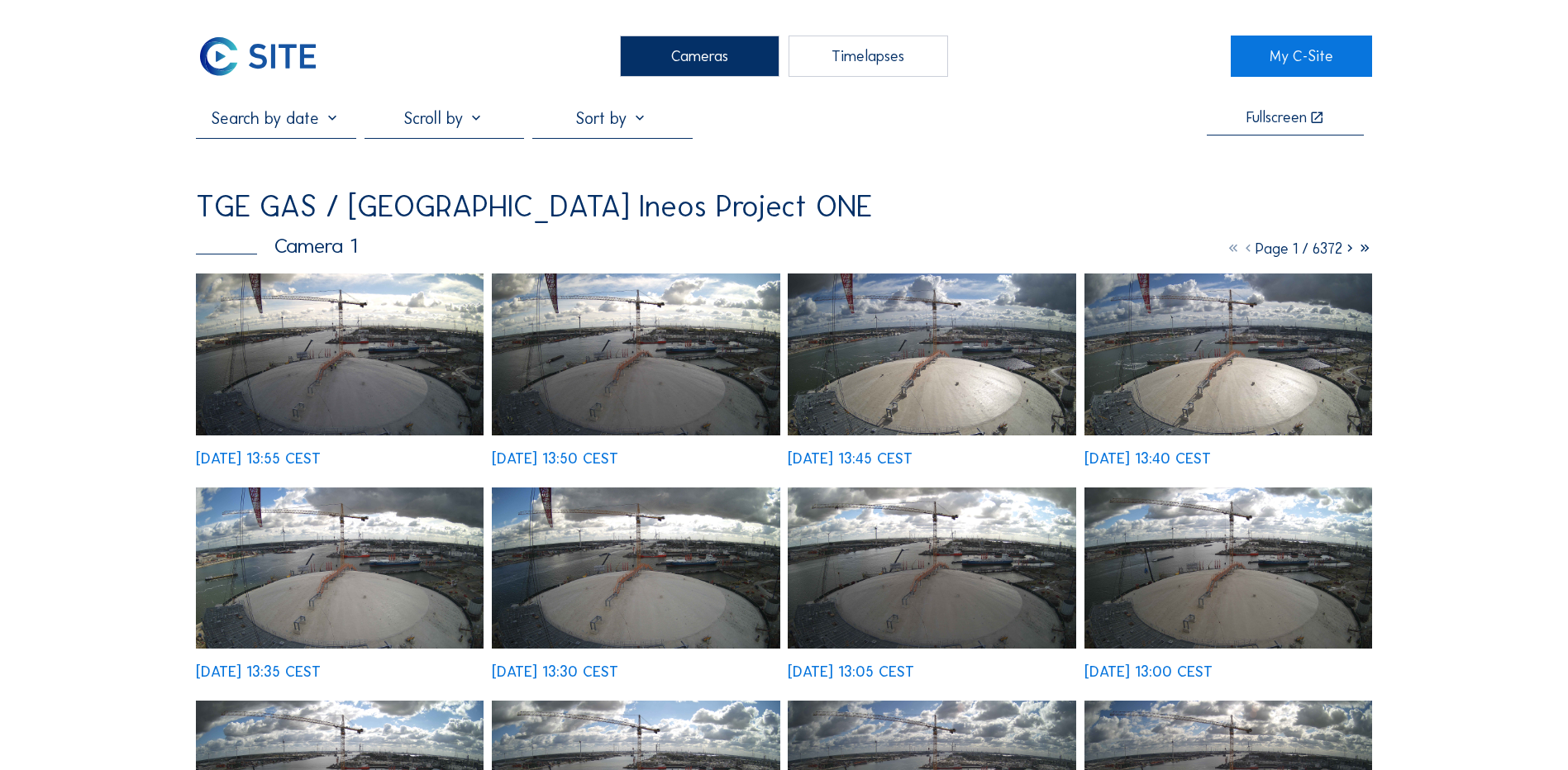
click at [329, 337] on img at bounding box center [339, 354] width 287 height 162
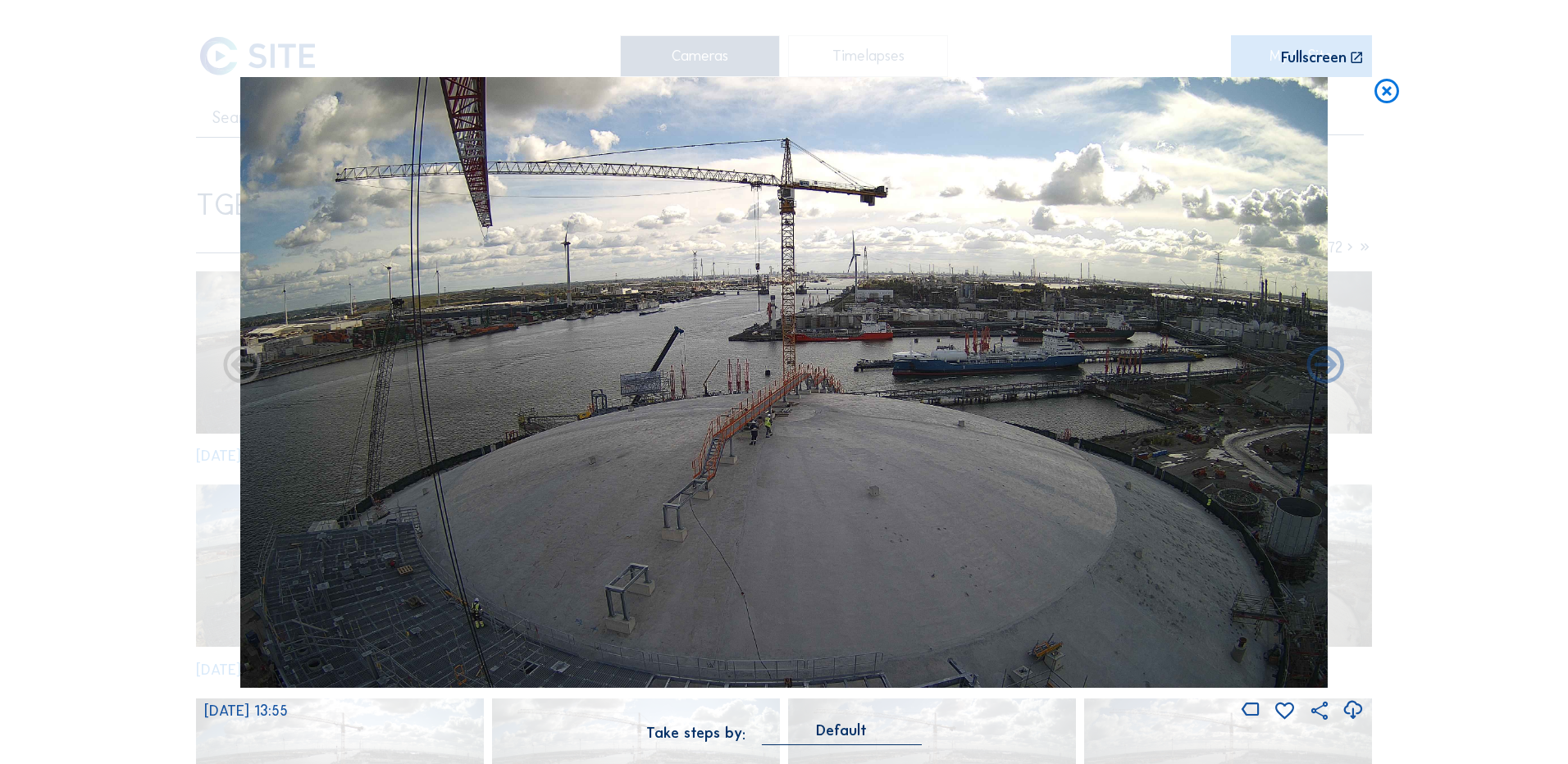
click at [1359, 708] on icon at bounding box center [1352, 710] width 22 height 27
click at [1432, 543] on div "Scroll to travel through time | Press 'Alt' Button + Scroll to Zoom | Click and…" at bounding box center [784, 382] width 1568 height 764
click at [1389, 95] on icon at bounding box center [1386, 92] width 29 height 30
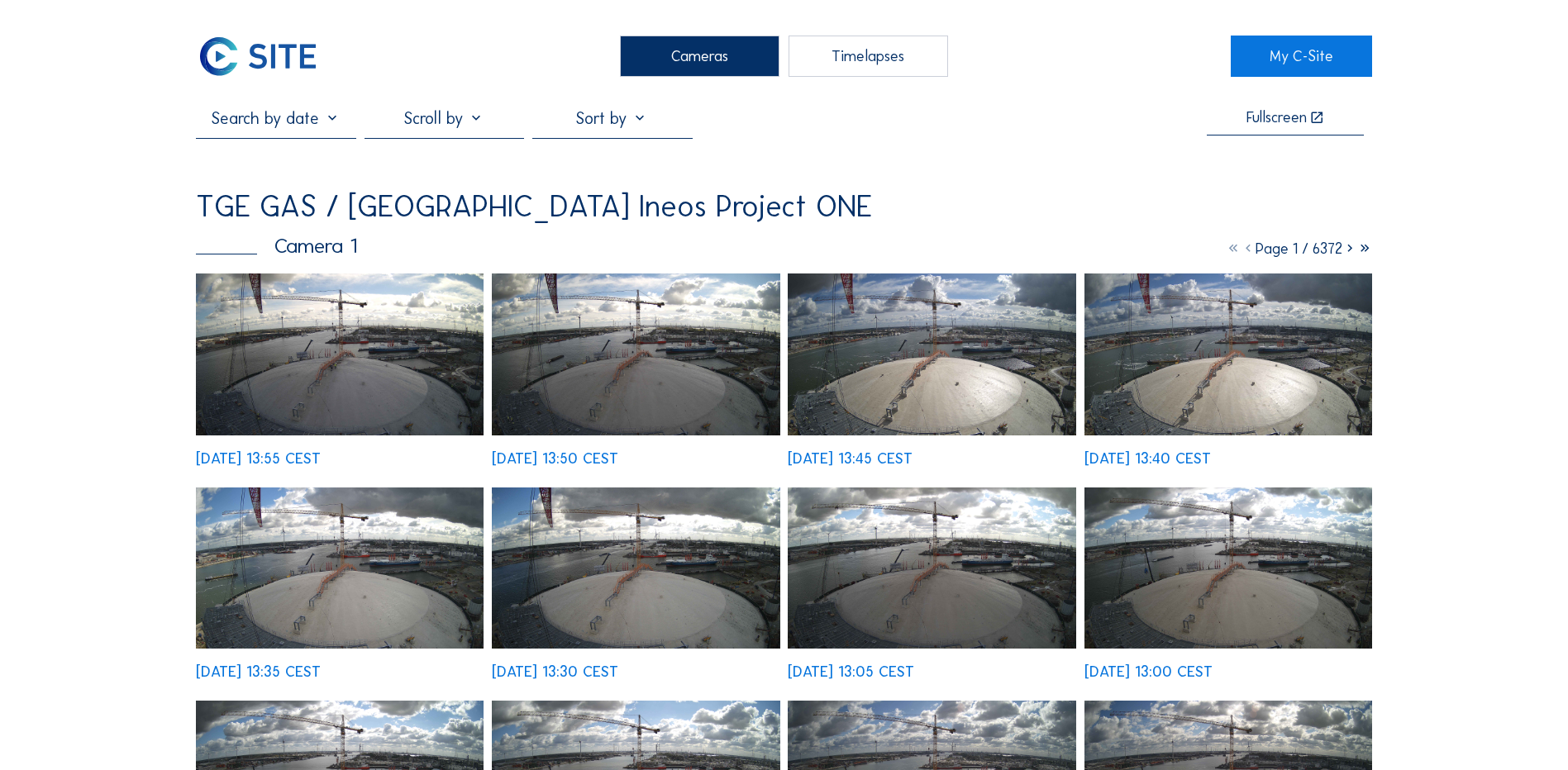
click at [685, 63] on div "Cameras" at bounding box center [699, 56] width 159 height 41
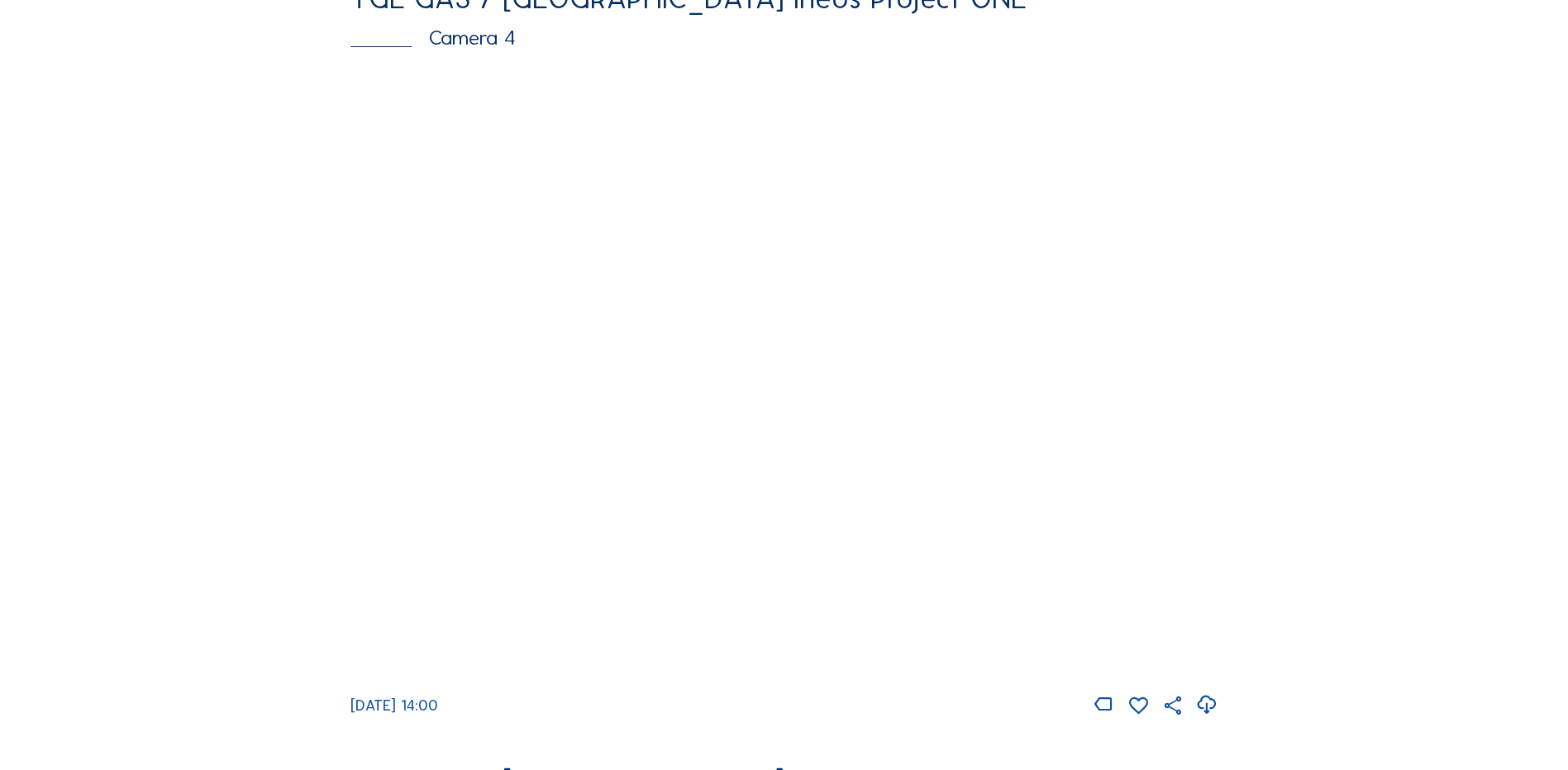
scroll to position [1570, 0]
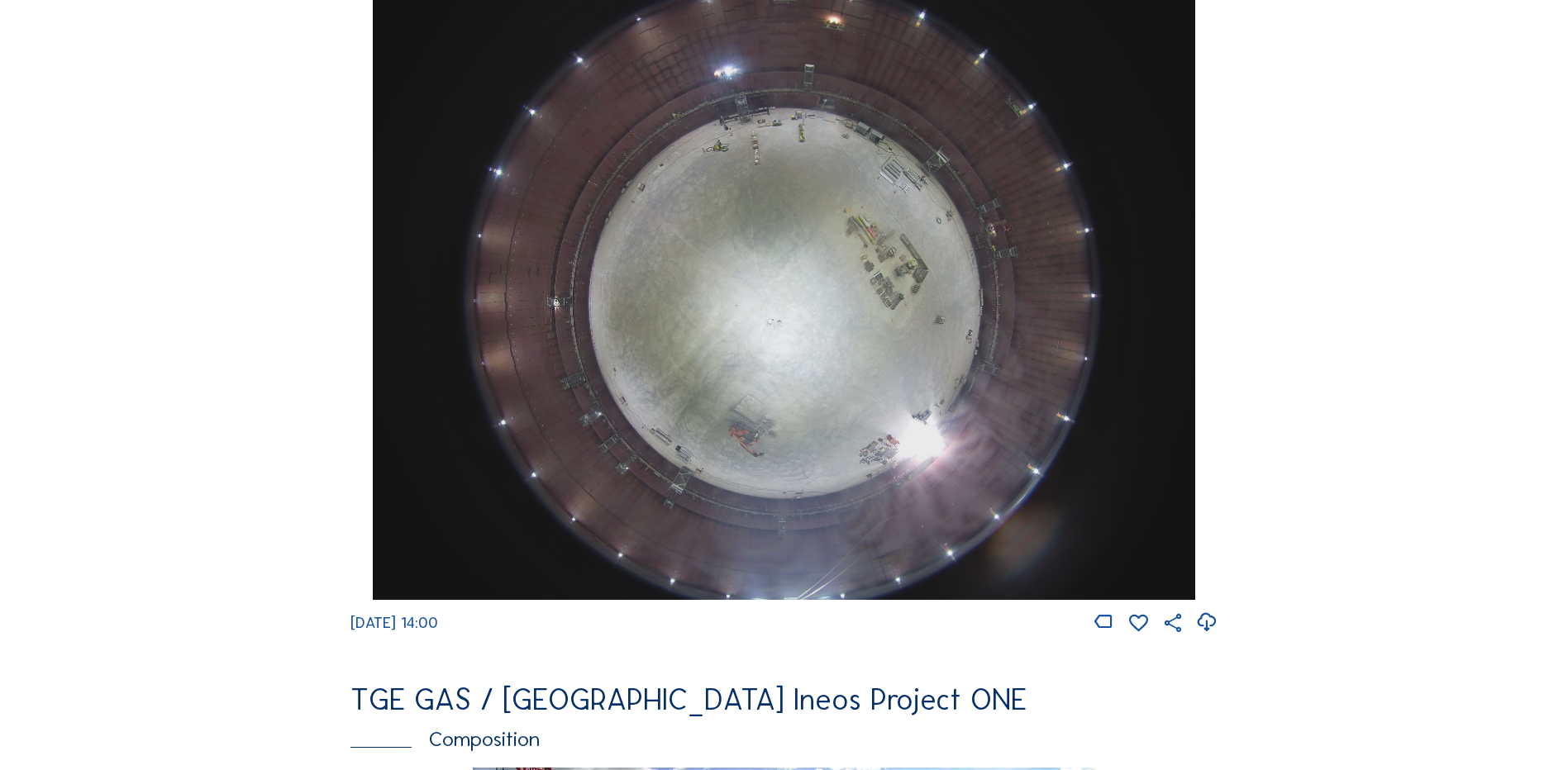
click at [840, 318] on img at bounding box center [783, 291] width 821 height 617
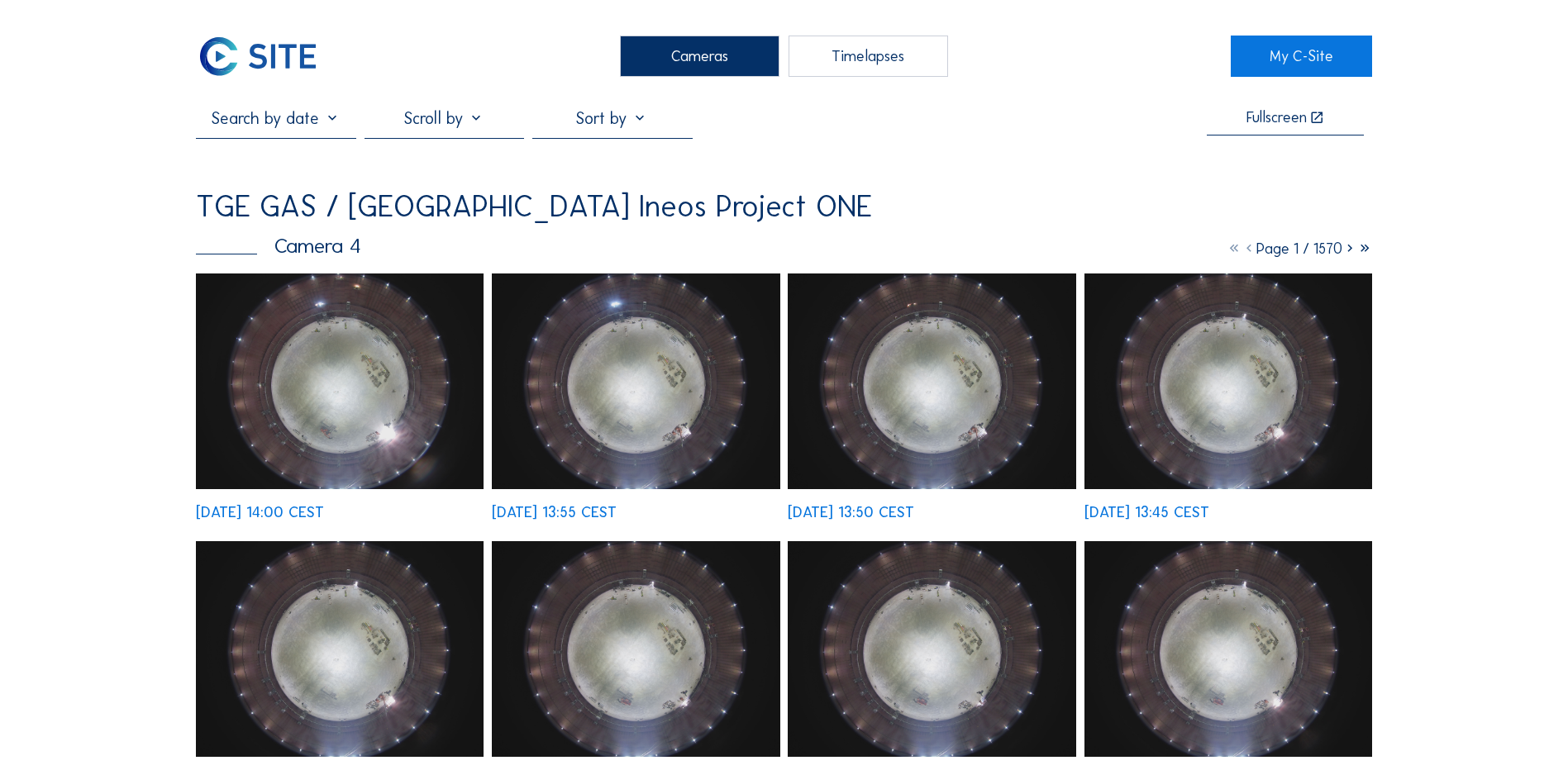
click at [370, 364] on img at bounding box center [339, 381] width 287 height 215
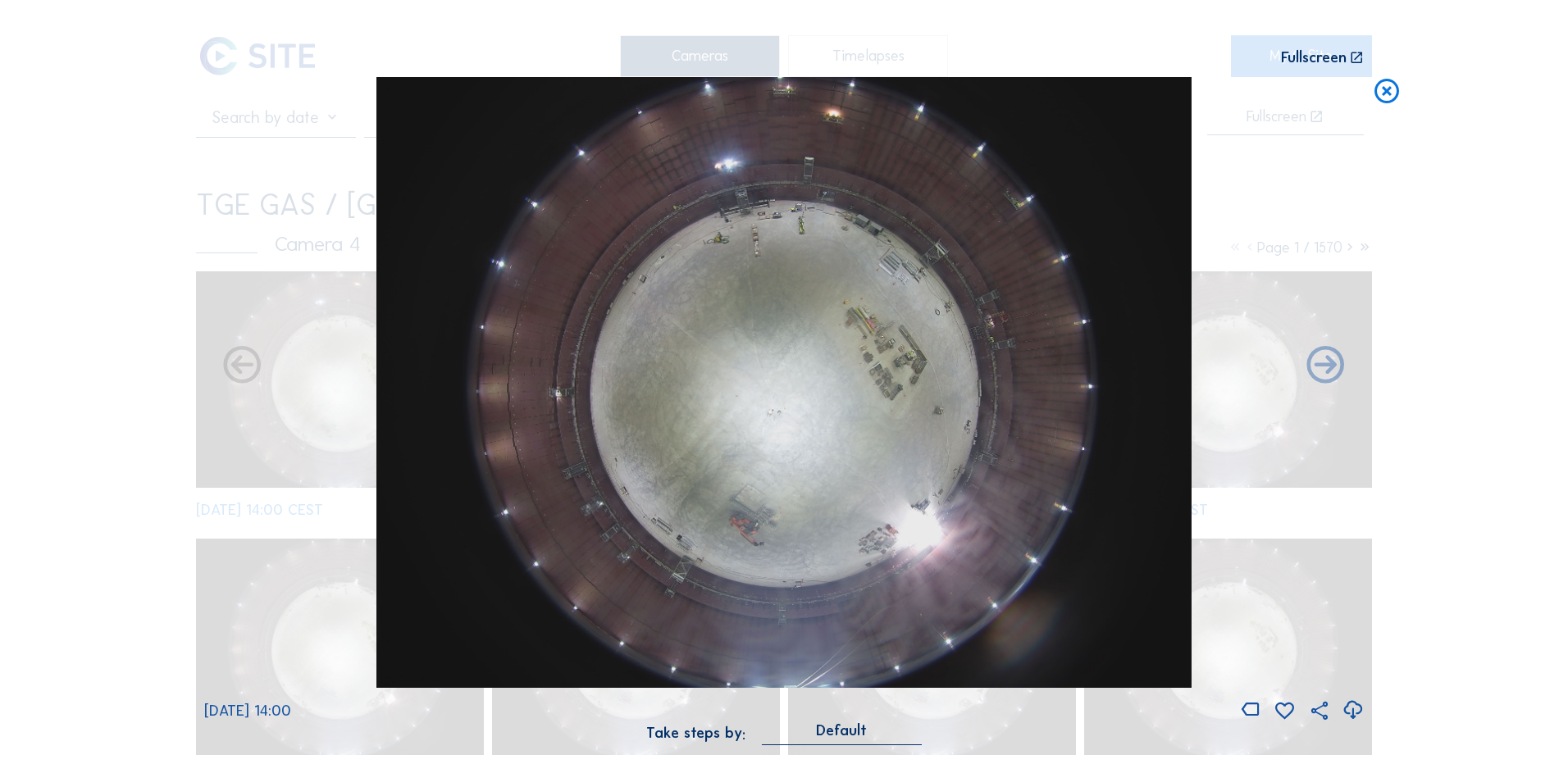
click at [1355, 705] on icon at bounding box center [1352, 710] width 22 height 27
drag, startPoint x: 28, startPoint y: 338, endPoint x: 80, endPoint y: 328, distance: 53.0
click at [28, 338] on div "Scroll to travel through time | Press 'Alt' Button + Scroll to Zoom | Click and…" at bounding box center [784, 382] width 1568 height 764
click at [1390, 92] on icon at bounding box center [1386, 92] width 29 height 30
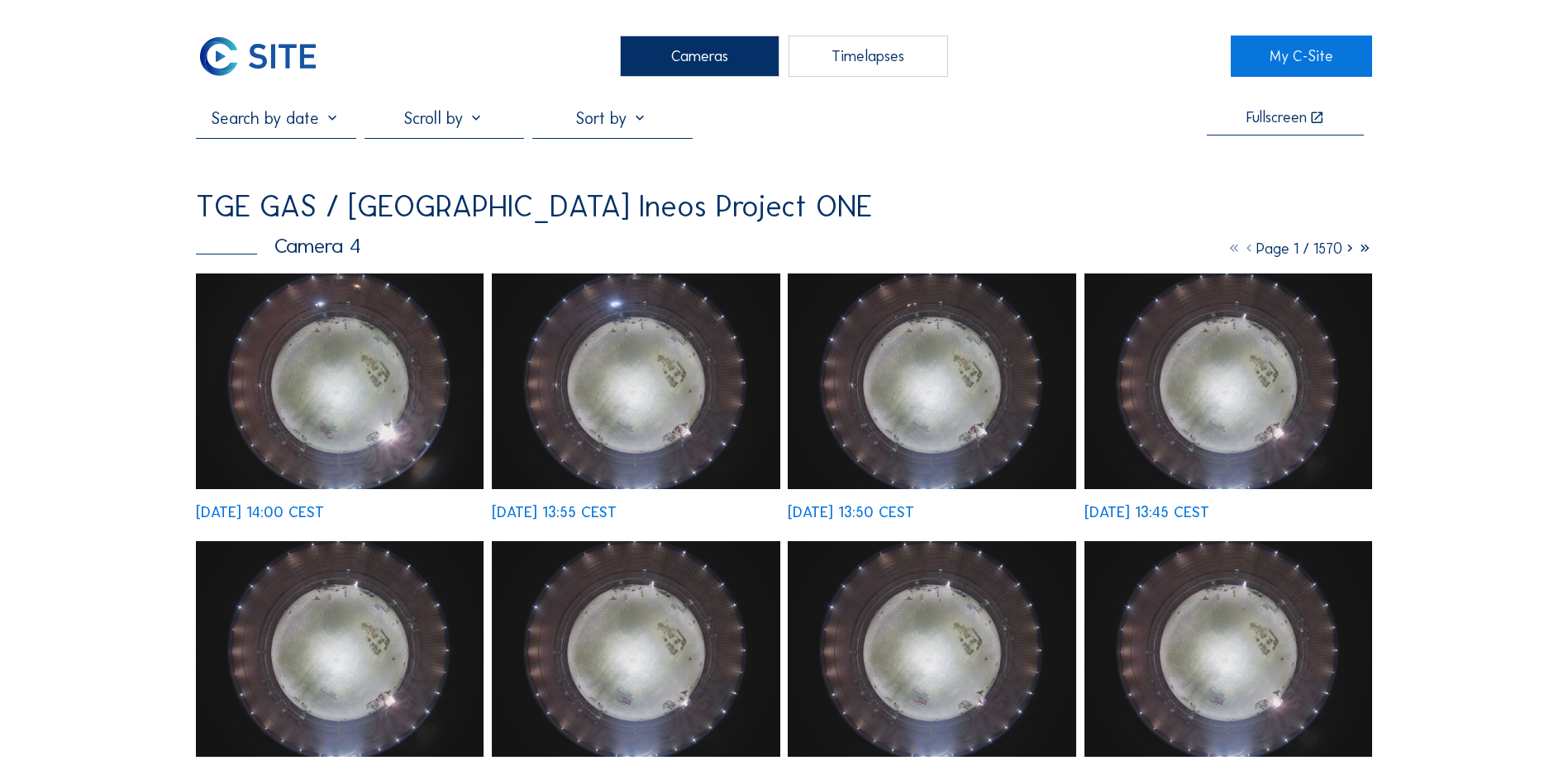
click at [686, 49] on div "Cameras" at bounding box center [699, 56] width 159 height 41
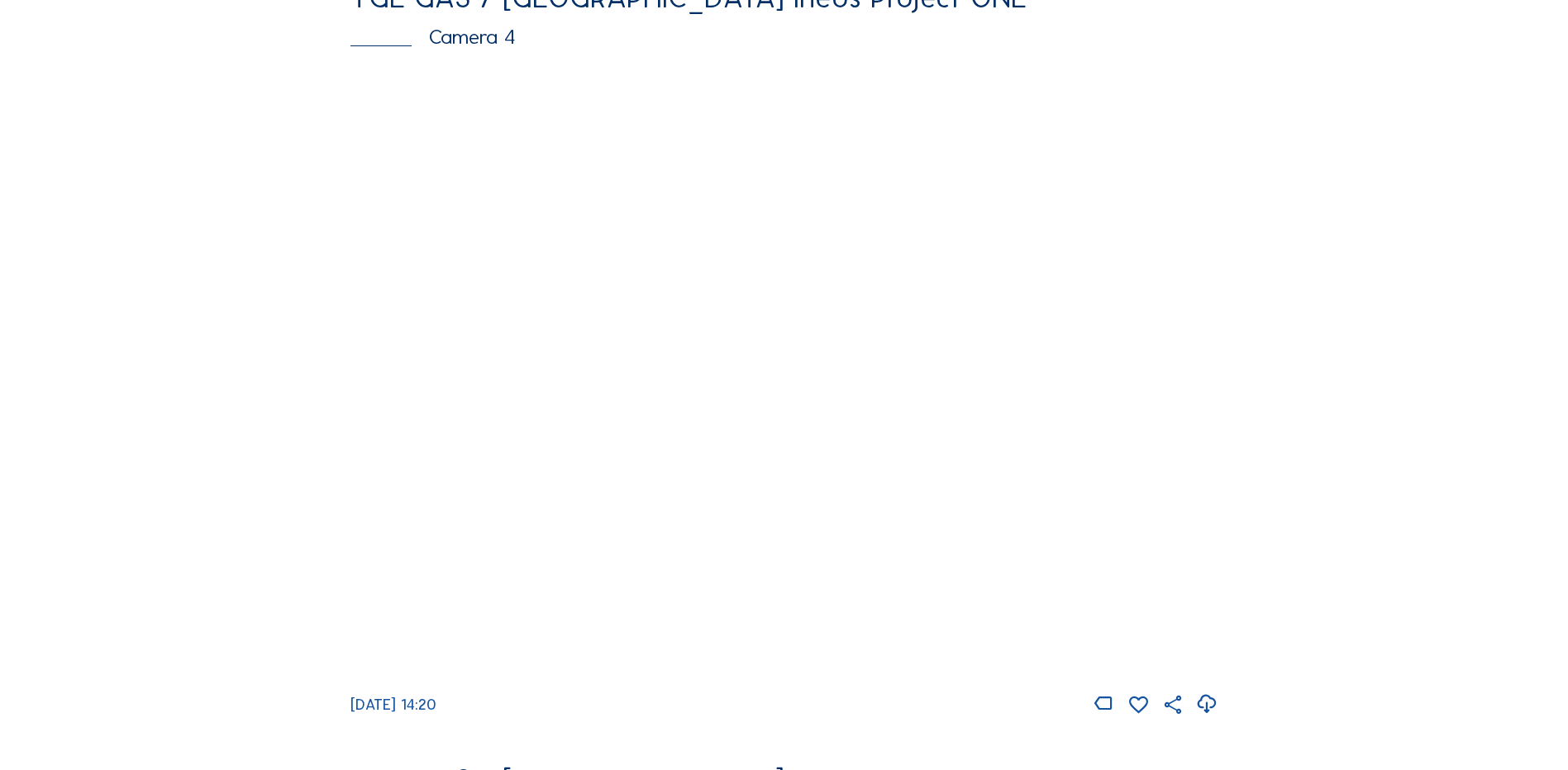
scroll to position [1487, 0]
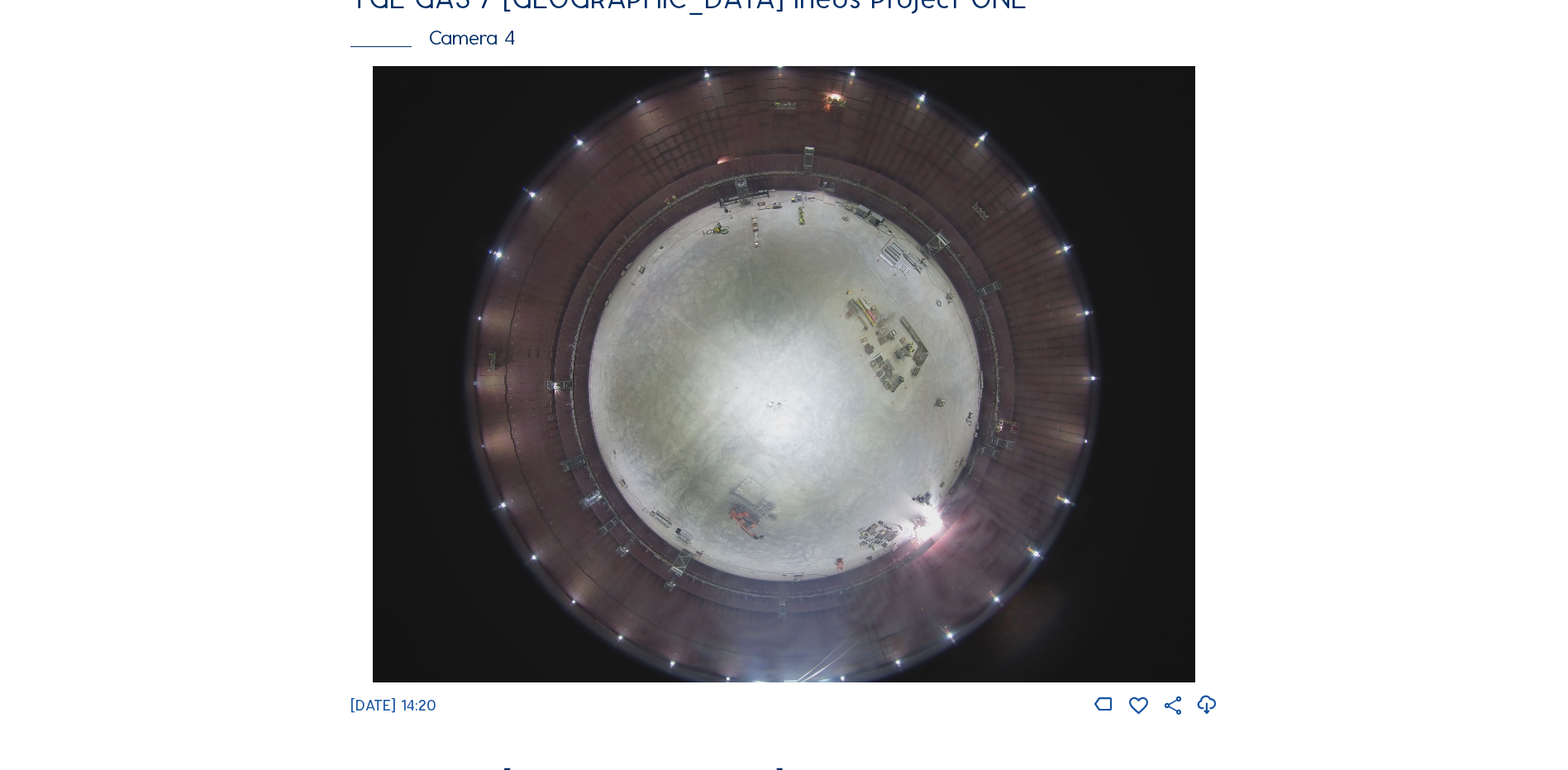
click at [765, 315] on img at bounding box center [783, 374] width 821 height 617
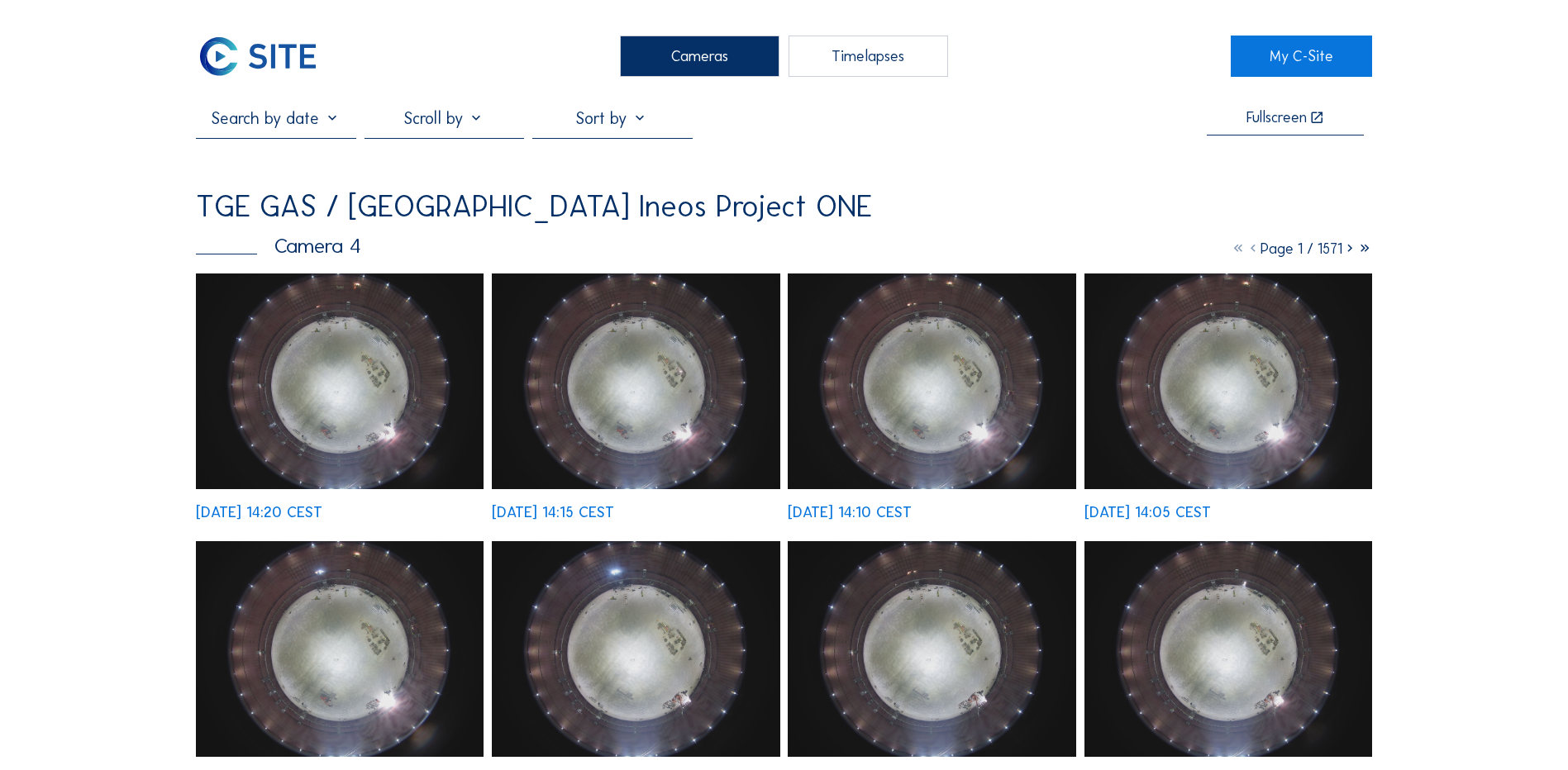
click at [672, 49] on div "Cameras" at bounding box center [699, 56] width 159 height 41
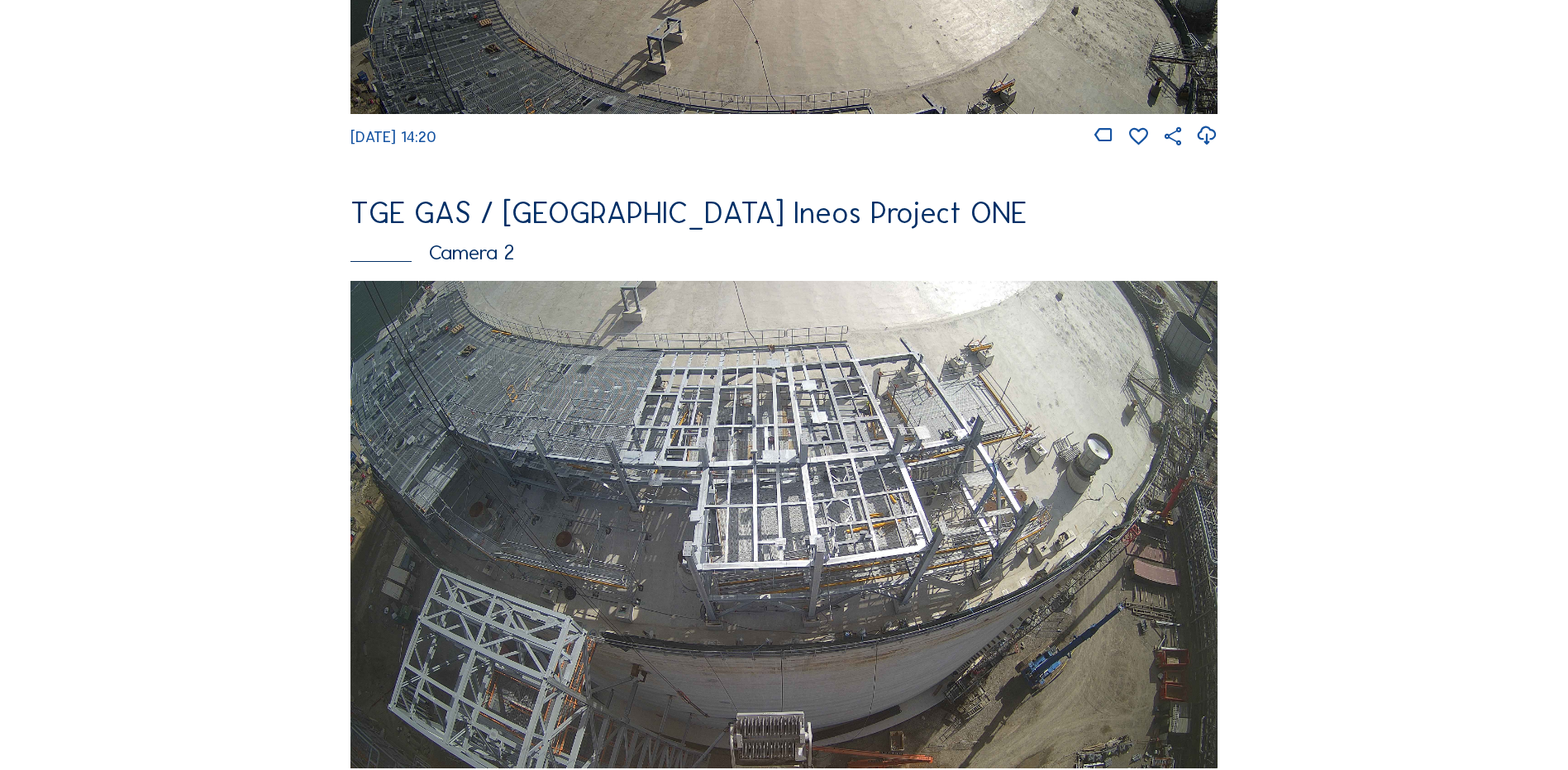
scroll to position [643, 0]
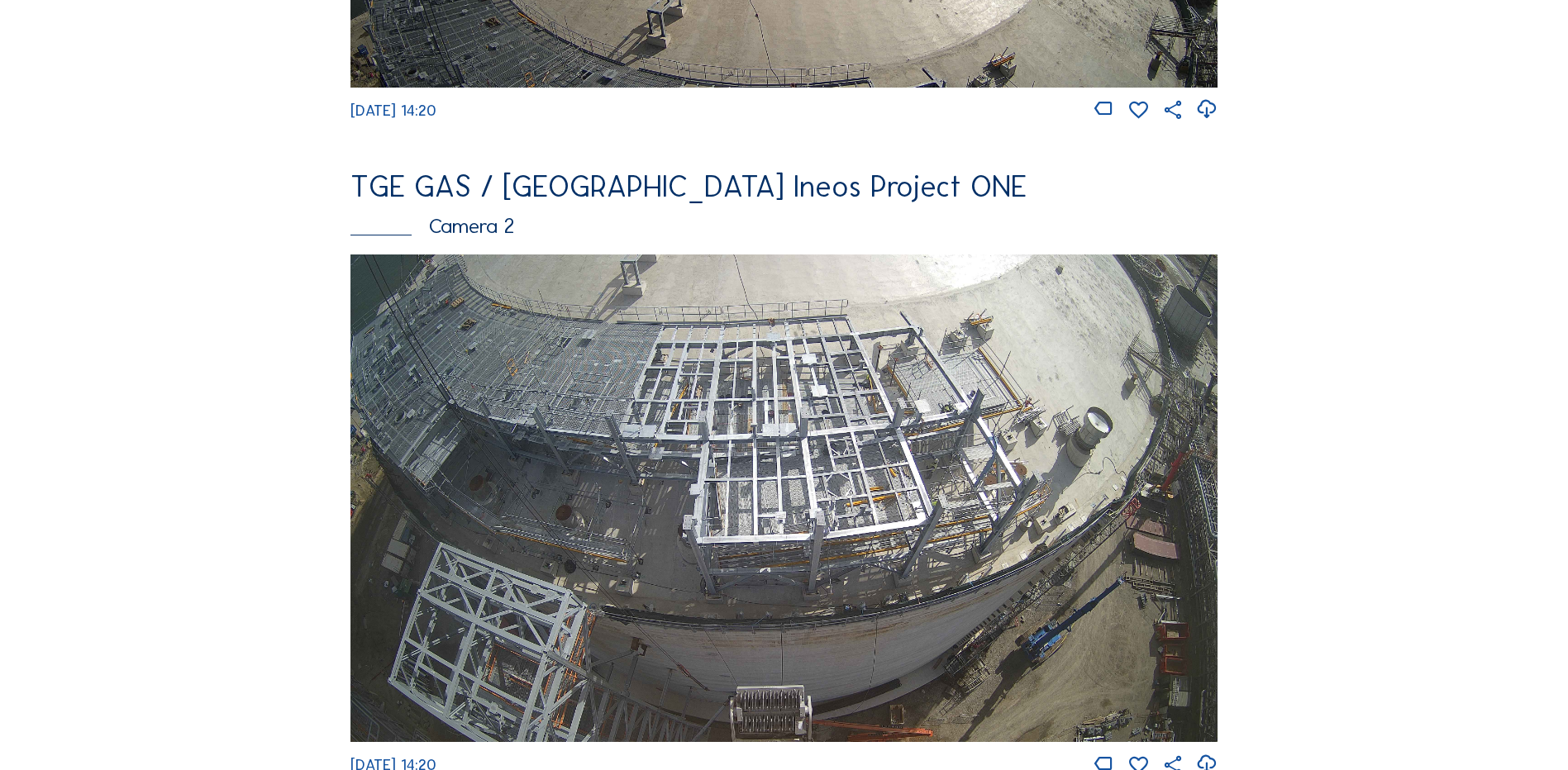
click at [484, 339] on img at bounding box center [783, 499] width 867 height 488
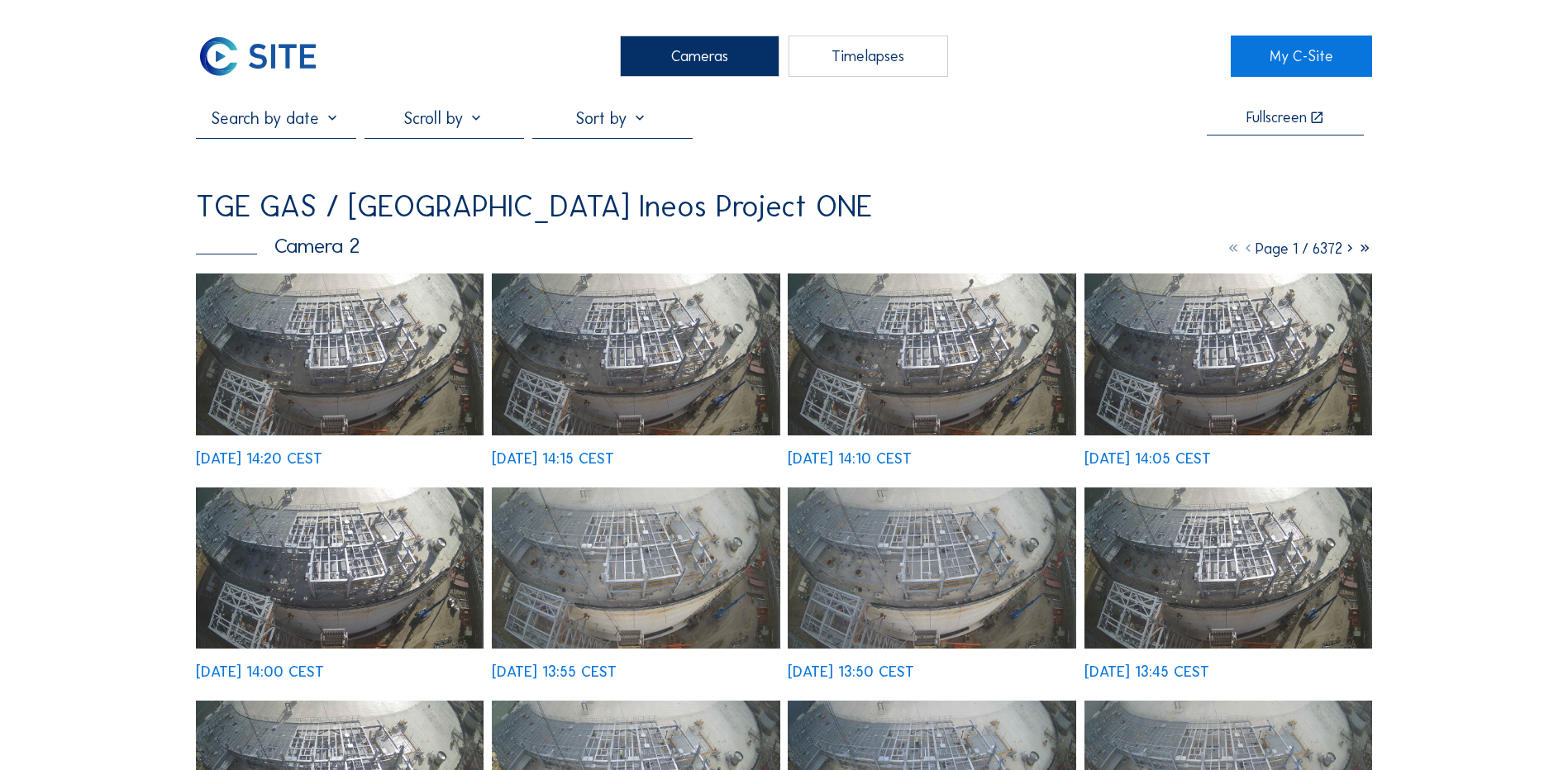
click at [347, 342] on img at bounding box center [339, 354] width 287 height 162
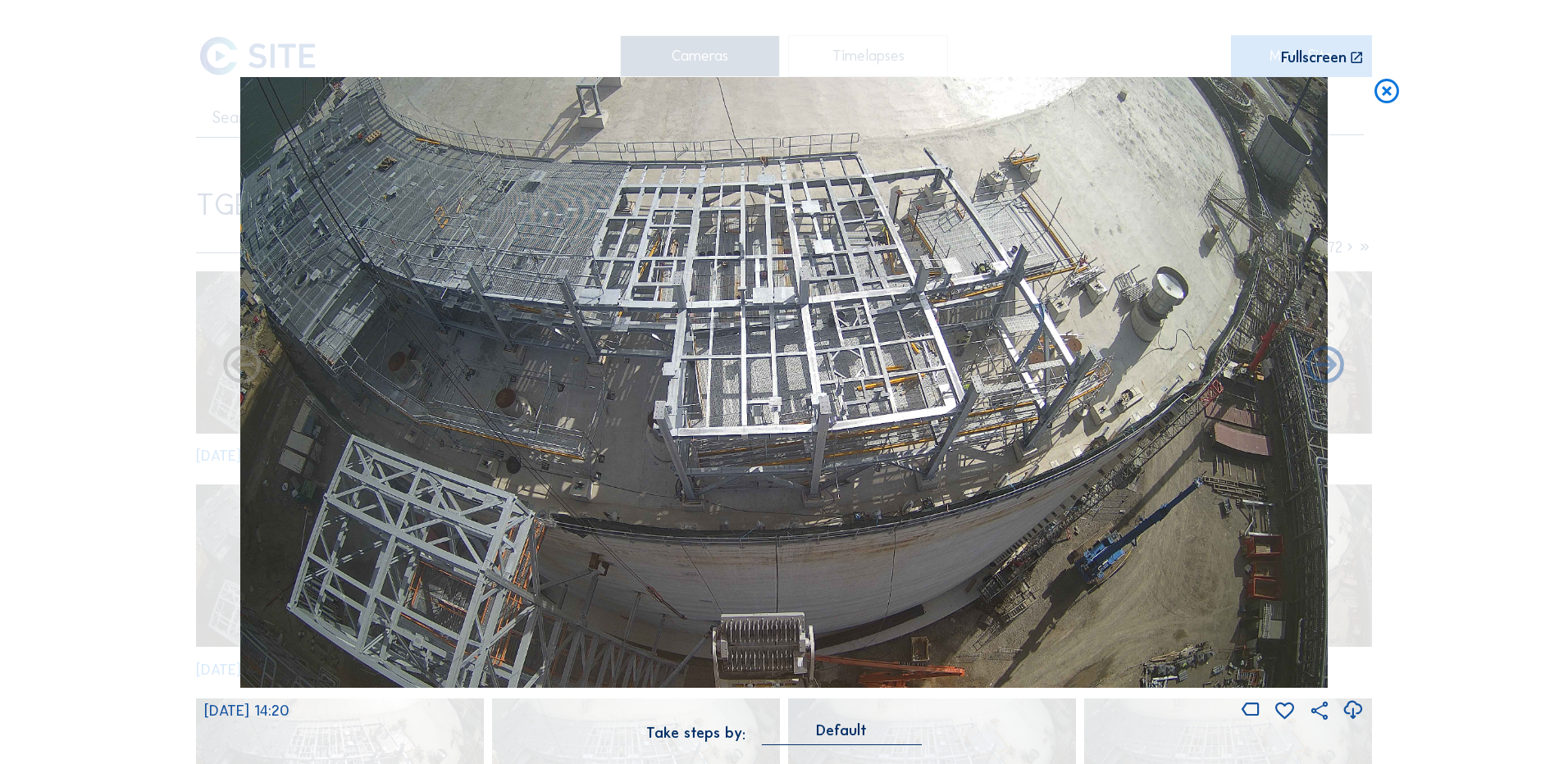
click at [1351, 706] on icon at bounding box center [1352, 710] width 22 height 27
click at [68, 379] on div "Scroll to travel through time | Press 'Alt' Button + Scroll to Zoom | Click and…" at bounding box center [784, 382] width 1568 height 764
click at [1390, 95] on icon at bounding box center [1386, 92] width 29 height 30
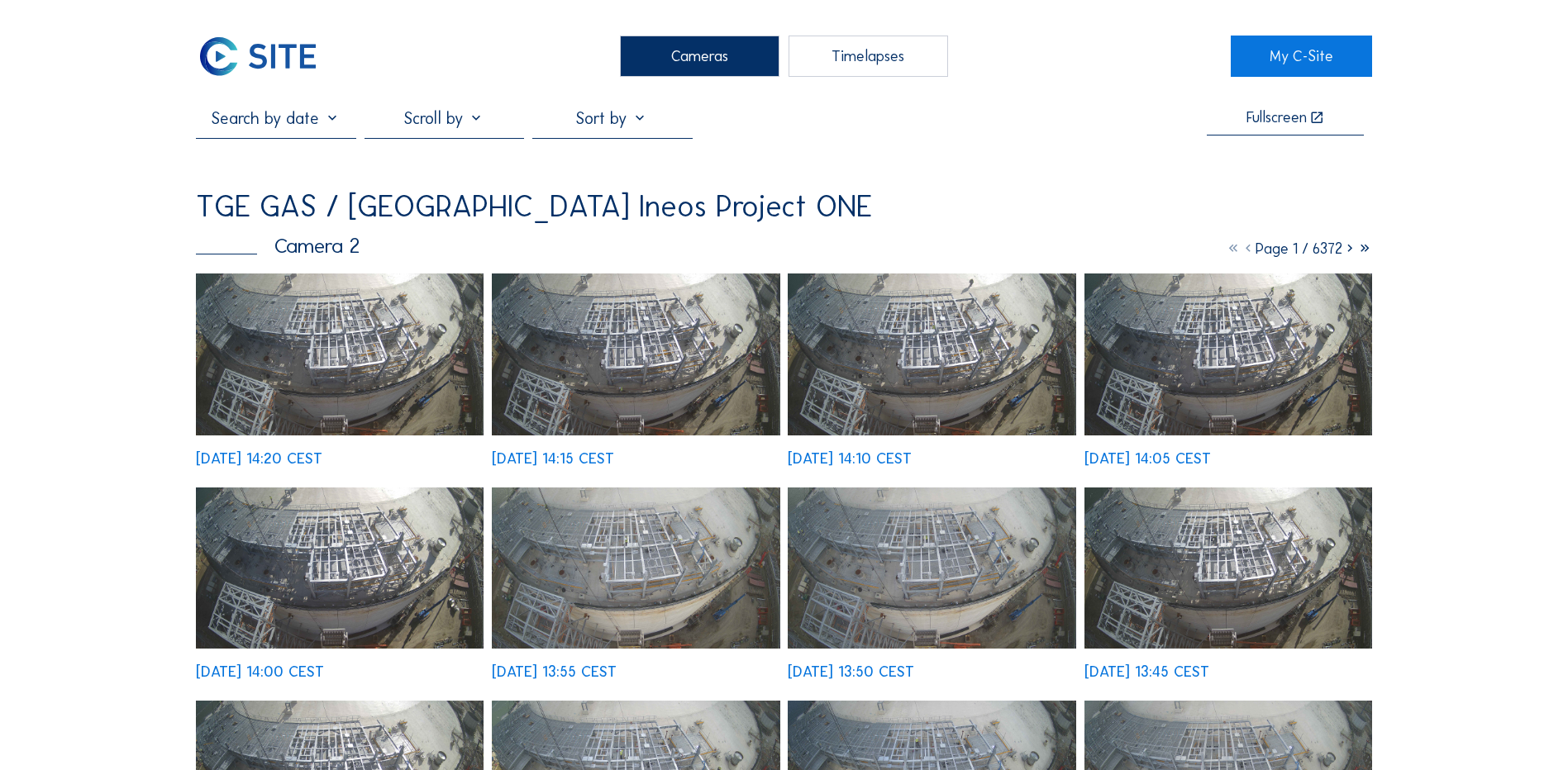
click at [693, 52] on div "Cameras" at bounding box center [699, 56] width 159 height 41
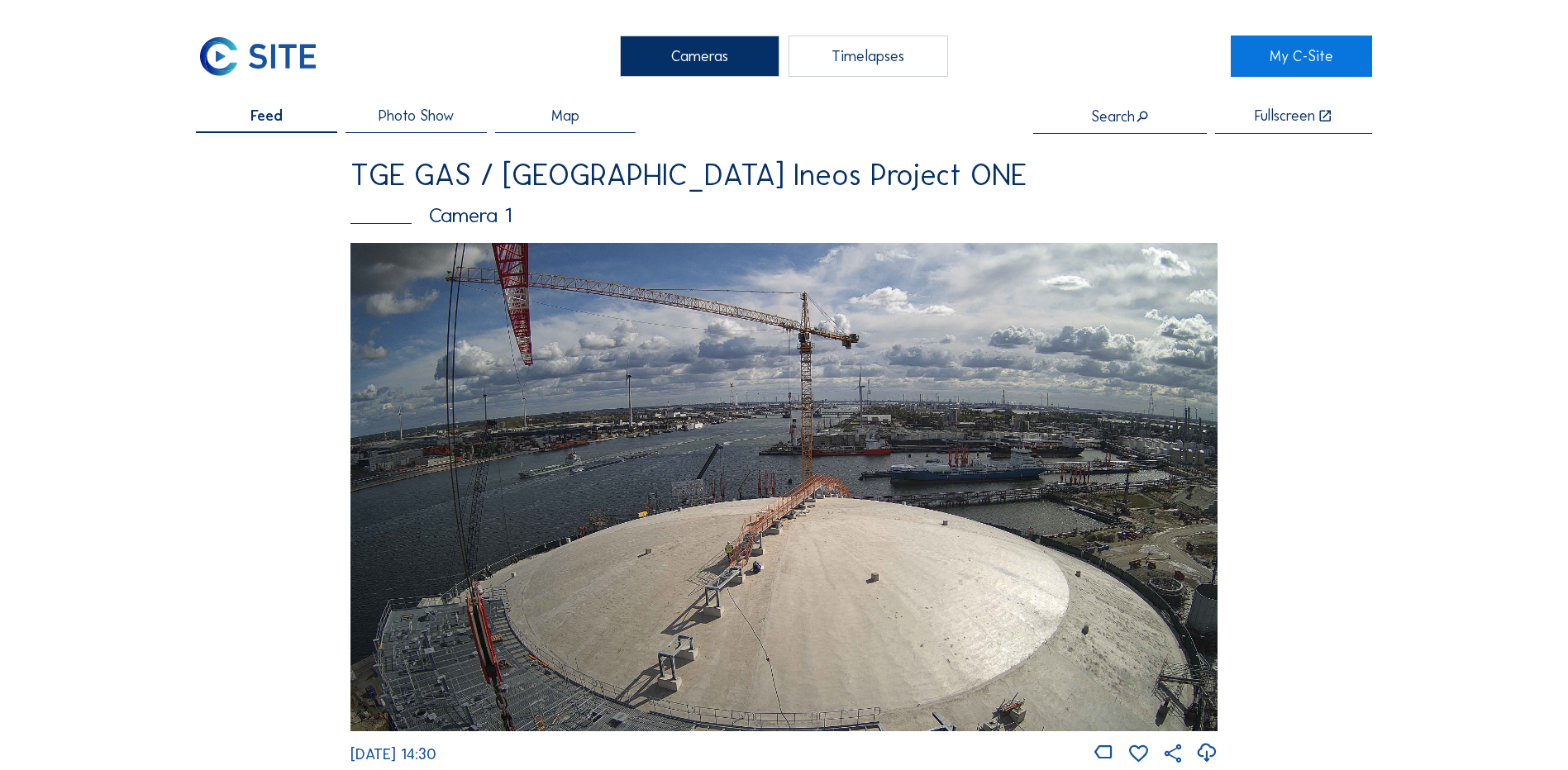
click at [715, 49] on div "Cameras" at bounding box center [699, 56] width 159 height 41
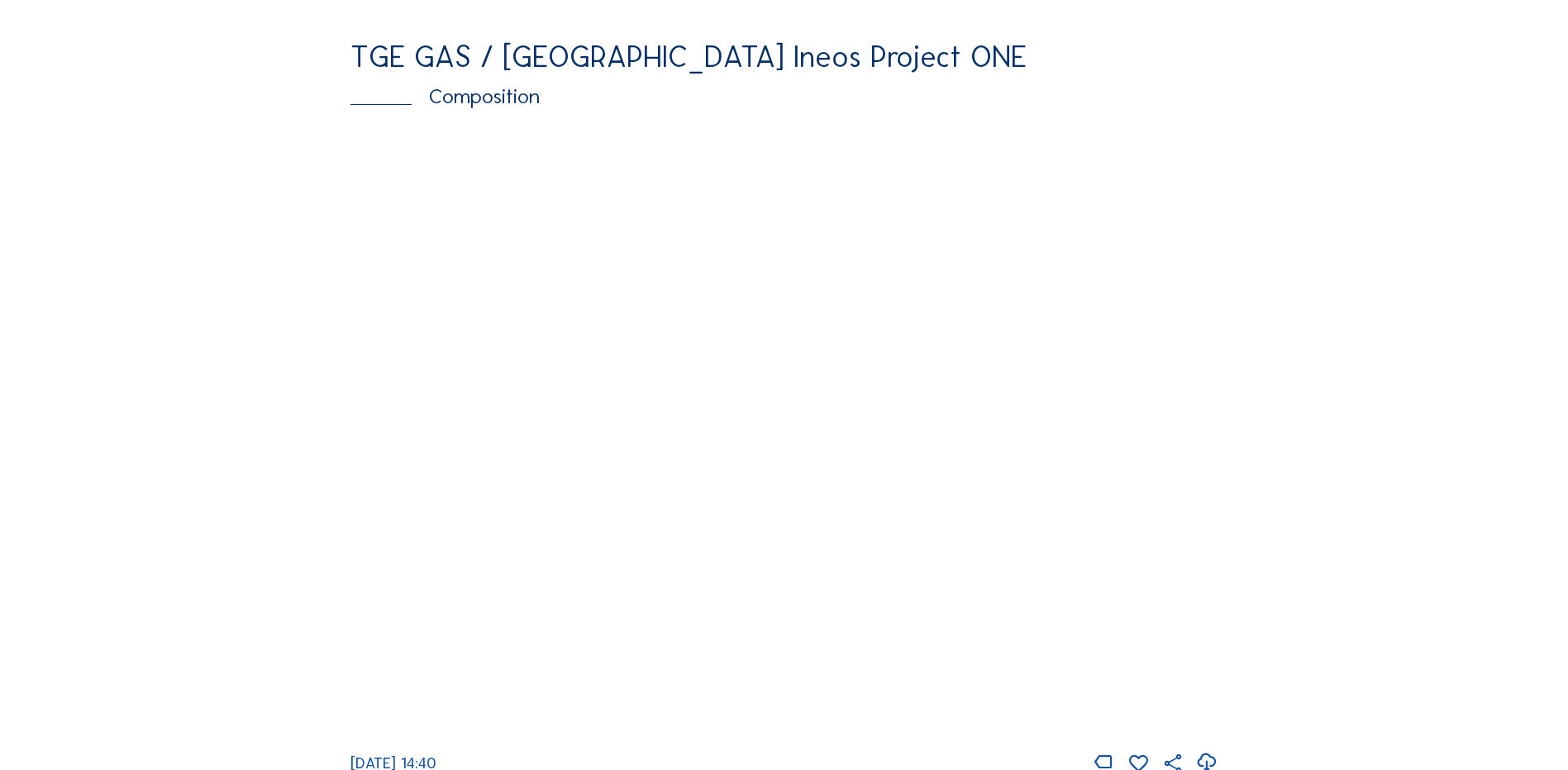
scroll to position [2230, 0]
